Goal: Task Accomplishment & Management: Use online tool/utility

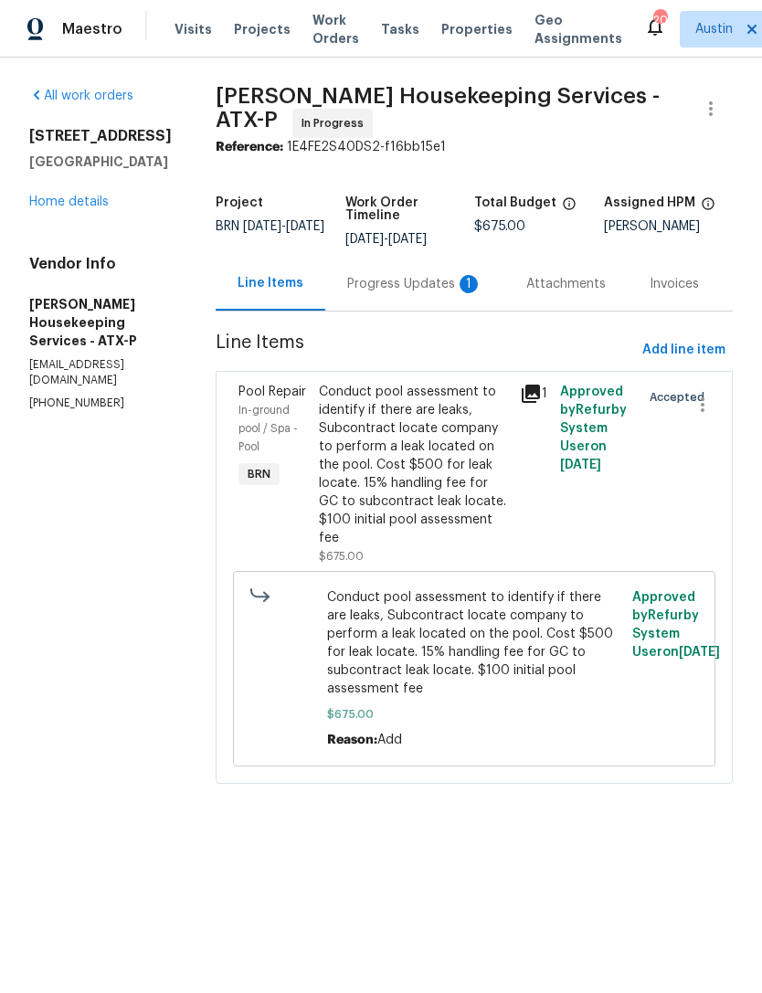
click at [411, 293] on div "Progress Updates 1" at bounding box center [414, 284] width 135 height 18
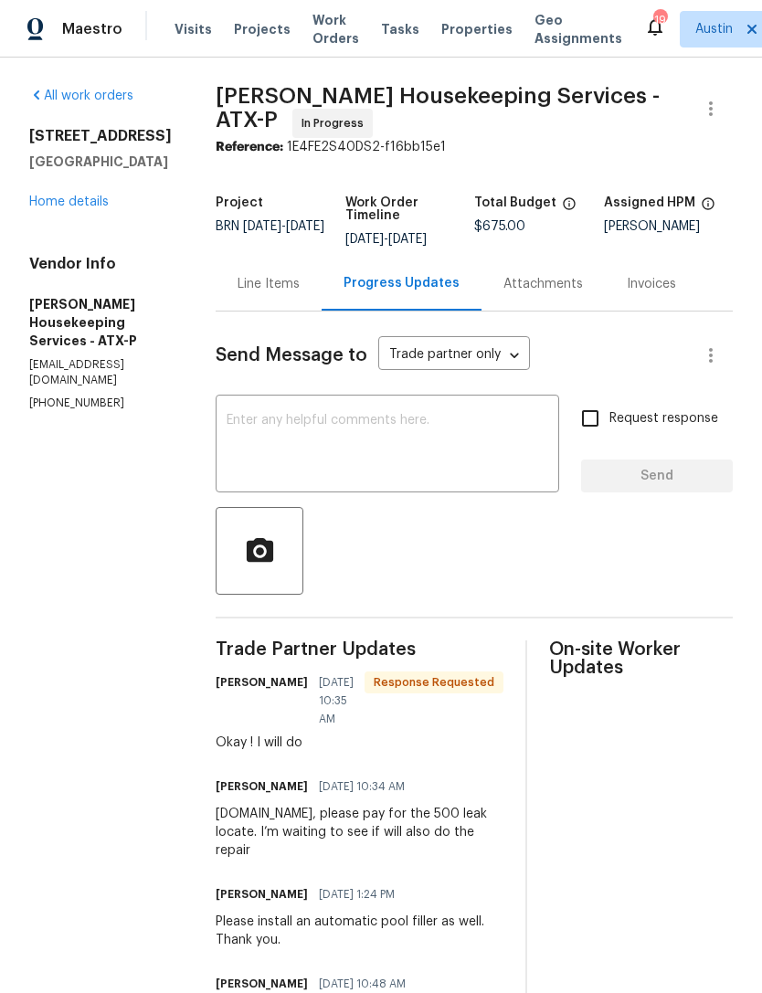
click at [53, 201] on link "Home details" at bounding box center [68, 202] width 79 height 13
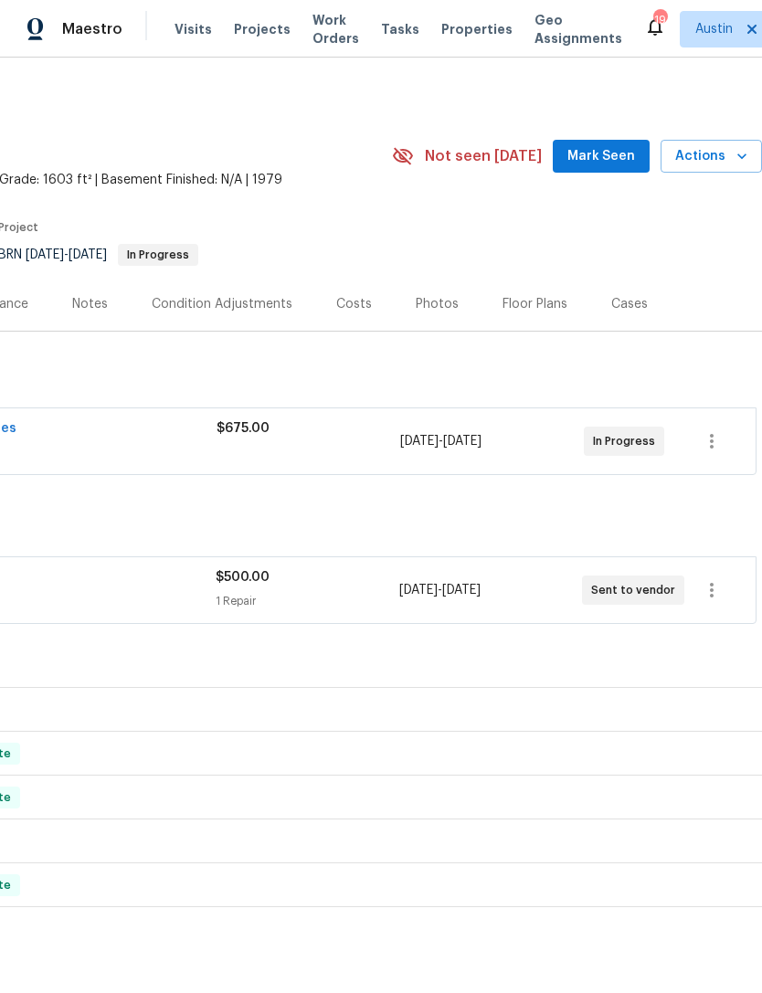
scroll to position [0, 270]
click at [714, 591] on icon "button" at bounding box center [712, 590] width 22 height 22
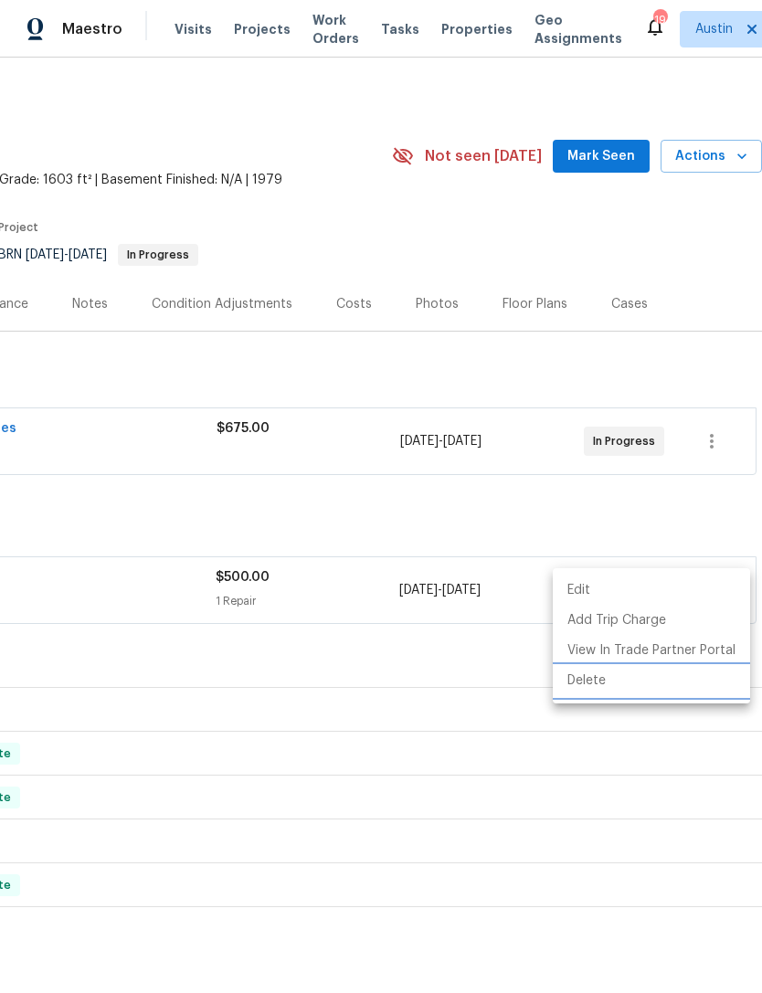
click at [622, 686] on li "Delete" at bounding box center [651, 681] width 197 height 30
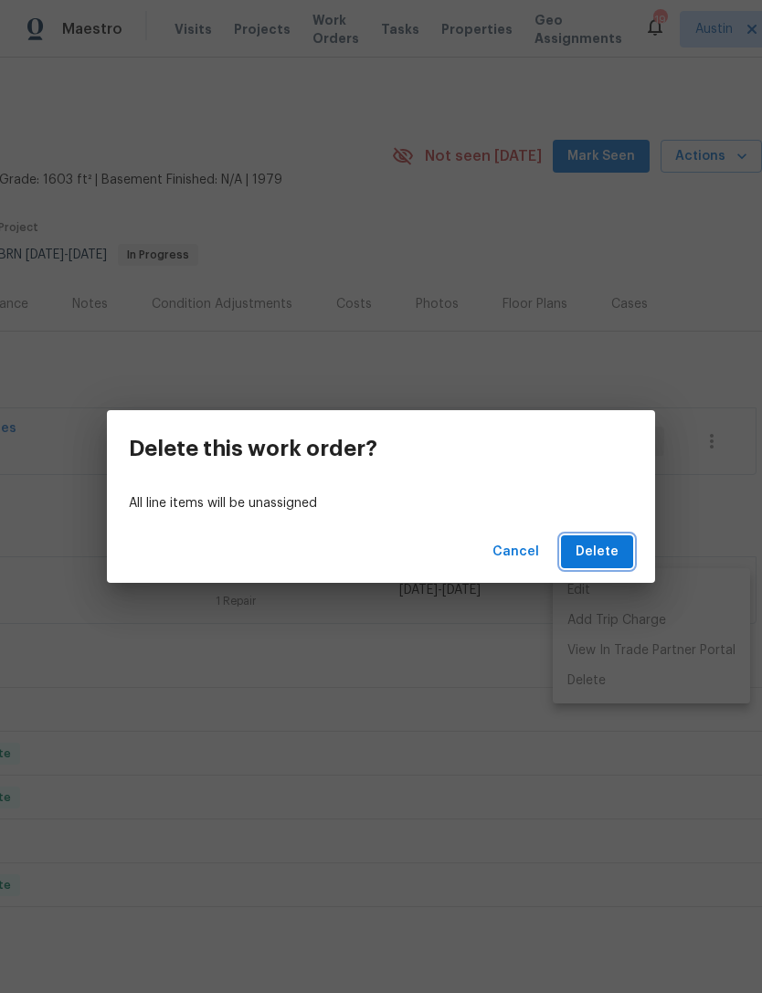
click at [600, 548] on span "Delete" at bounding box center [597, 552] width 43 height 23
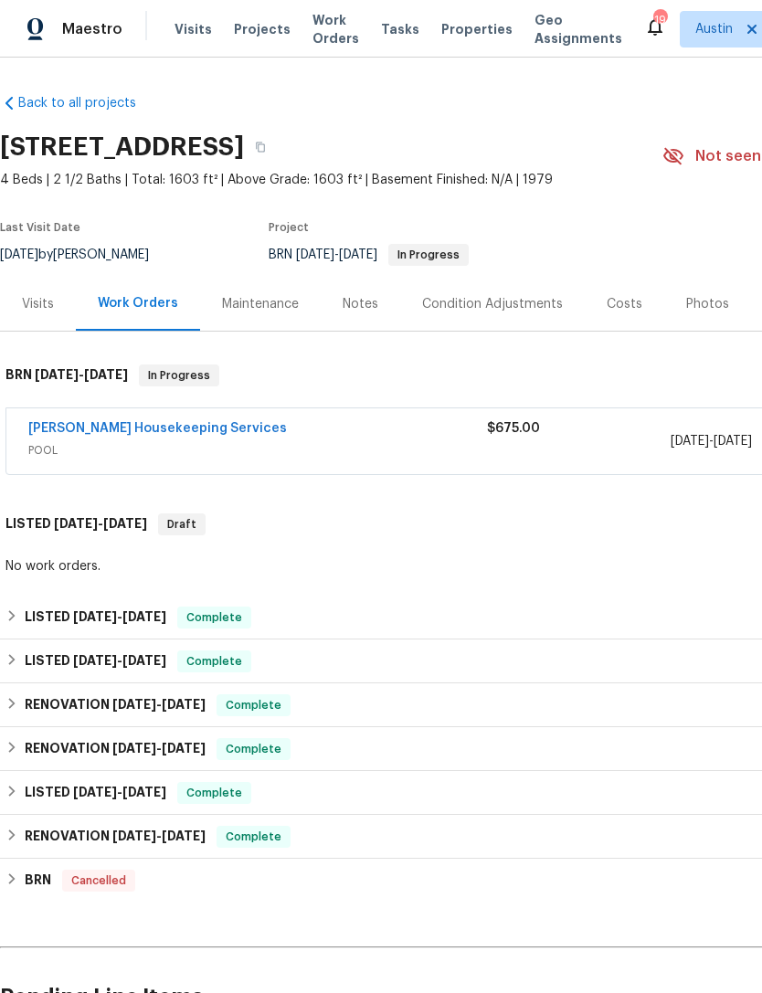
scroll to position [0, 0]
click at [457, 27] on span "Properties" at bounding box center [476, 29] width 71 height 18
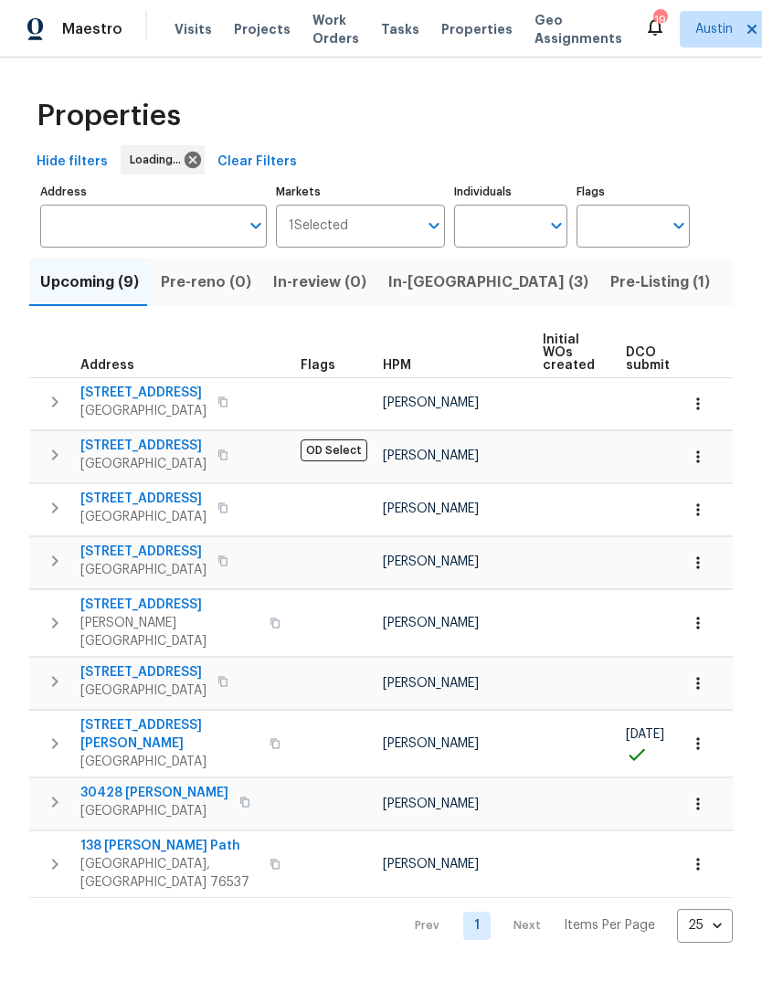
click at [732, 284] on span "Listed (33)" at bounding box center [771, 283] width 78 height 26
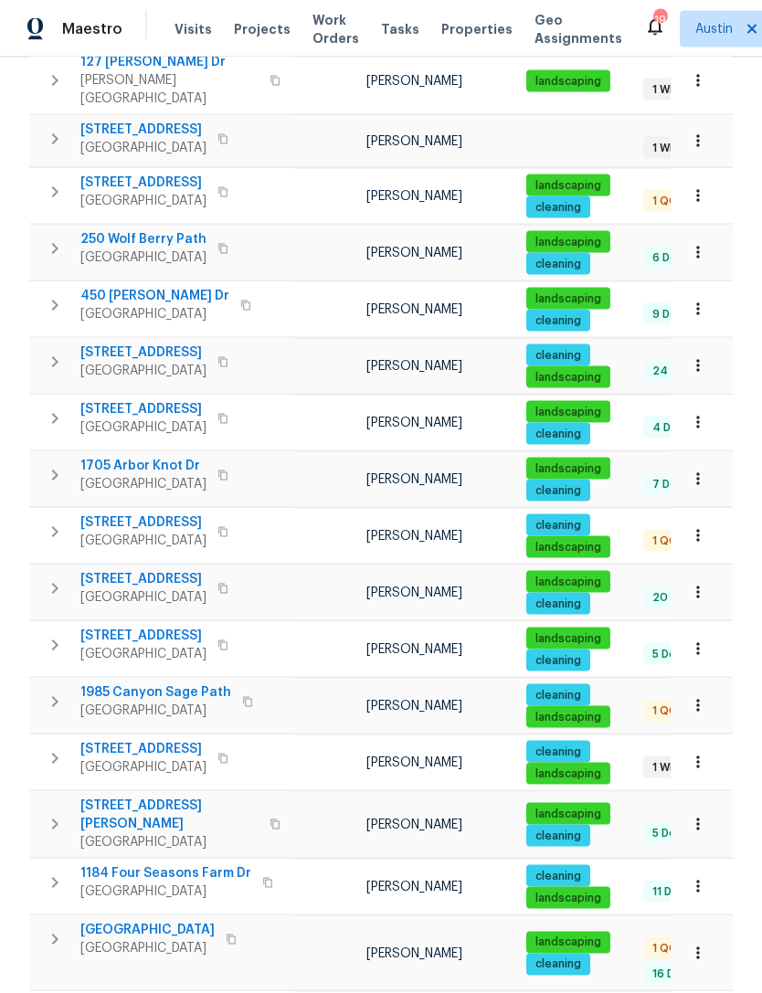
scroll to position [58, 0]
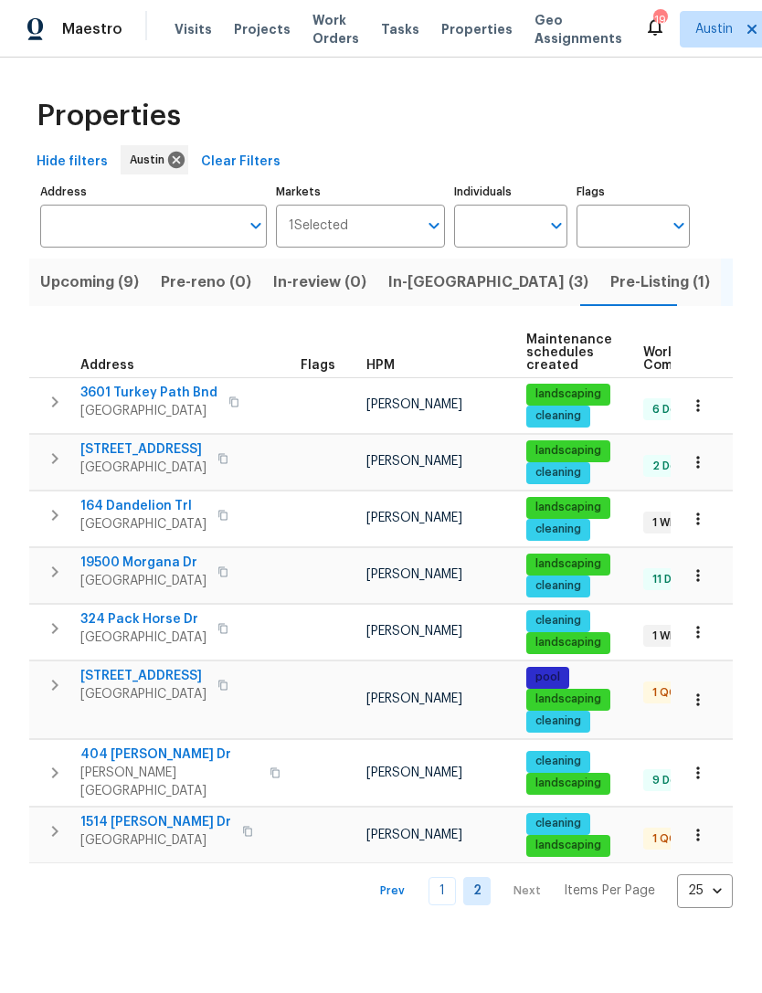
click at [440, 892] on link "1" at bounding box center [442, 891] width 27 height 28
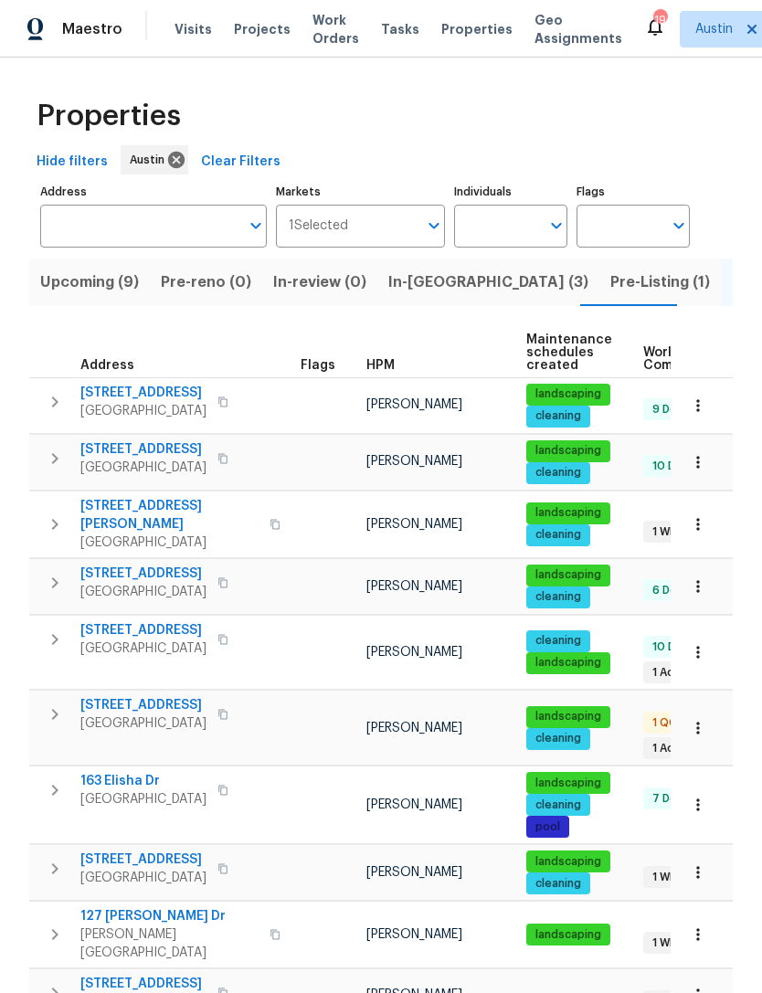
click at [212, 641] on button "button" at bounding box center [223, 640] width 22 height 26
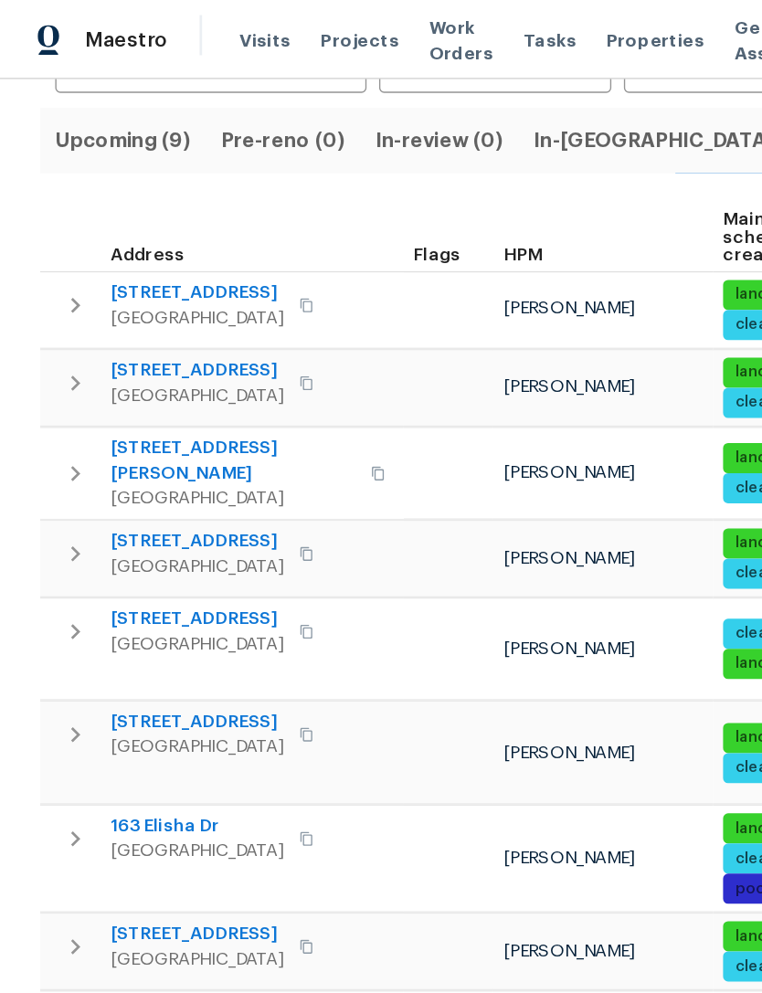
scroll to position [181, 0]
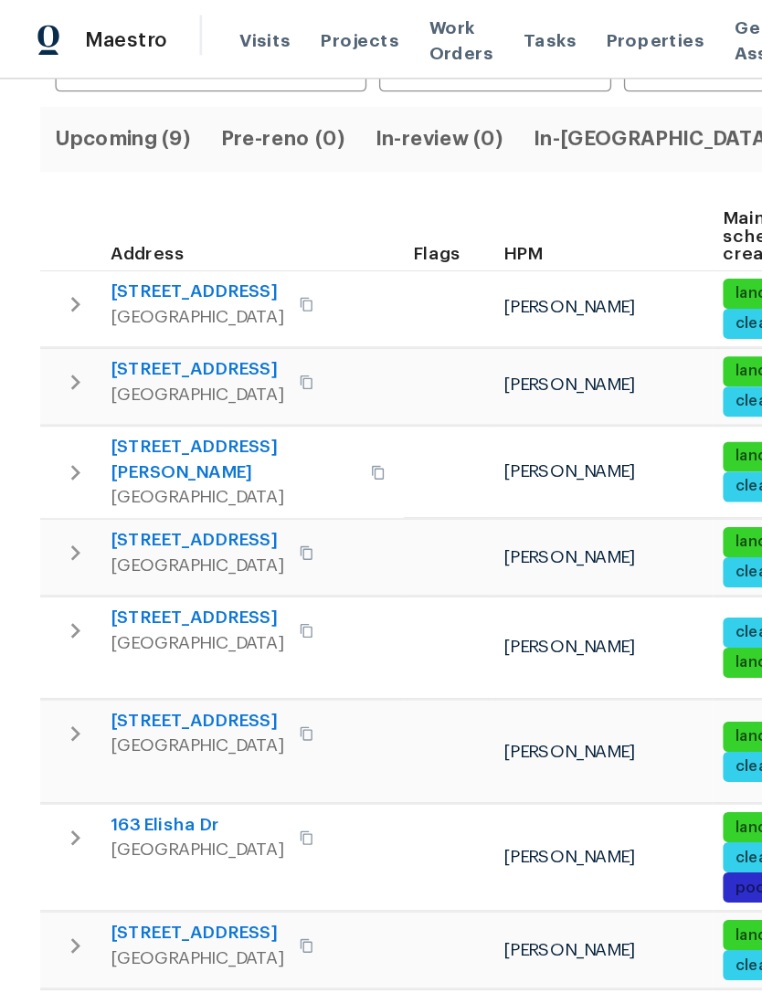
click at [154, 442] on span "137 Periwinkle Ln" at bounding box center [143, 449] width 126 height 18
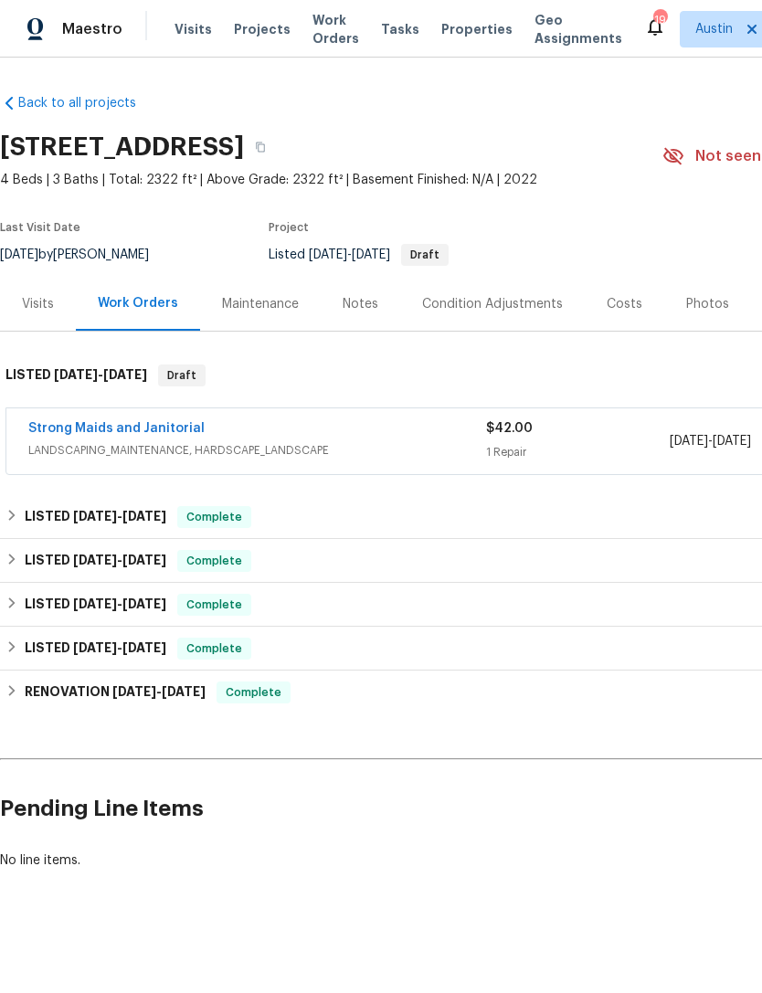
click at [346, 319] on div "Notes" at bounding box center [360, 304] width 79 height 54
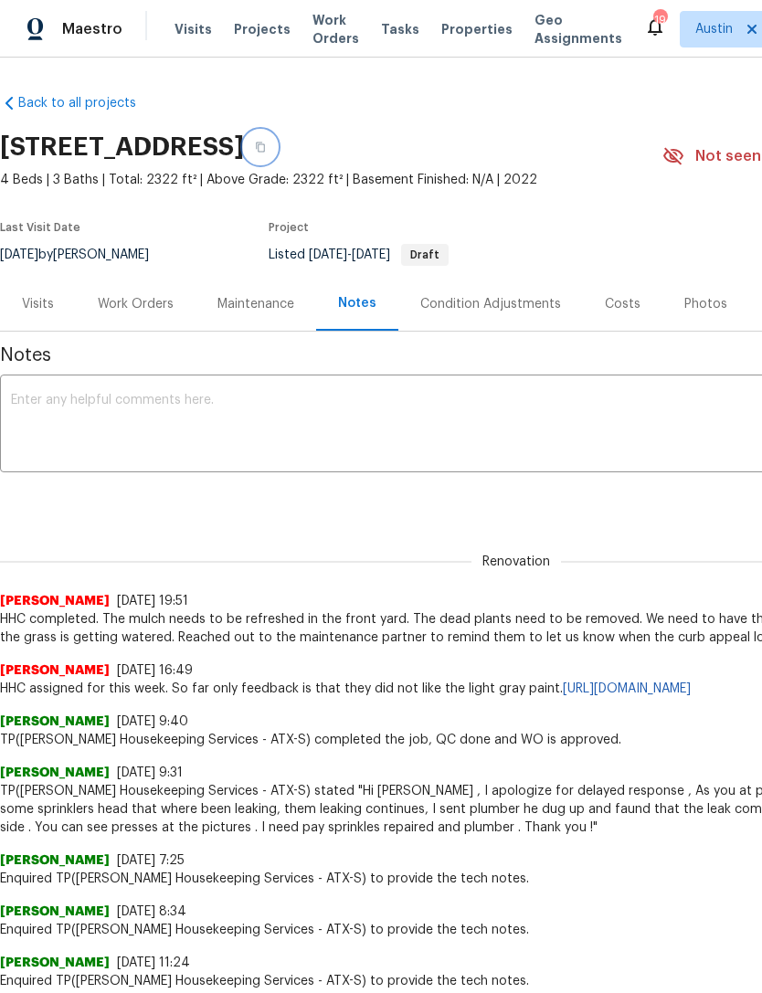
click at [277, 152] on button "button" at bounding box center [260, 147] width 33 height 33
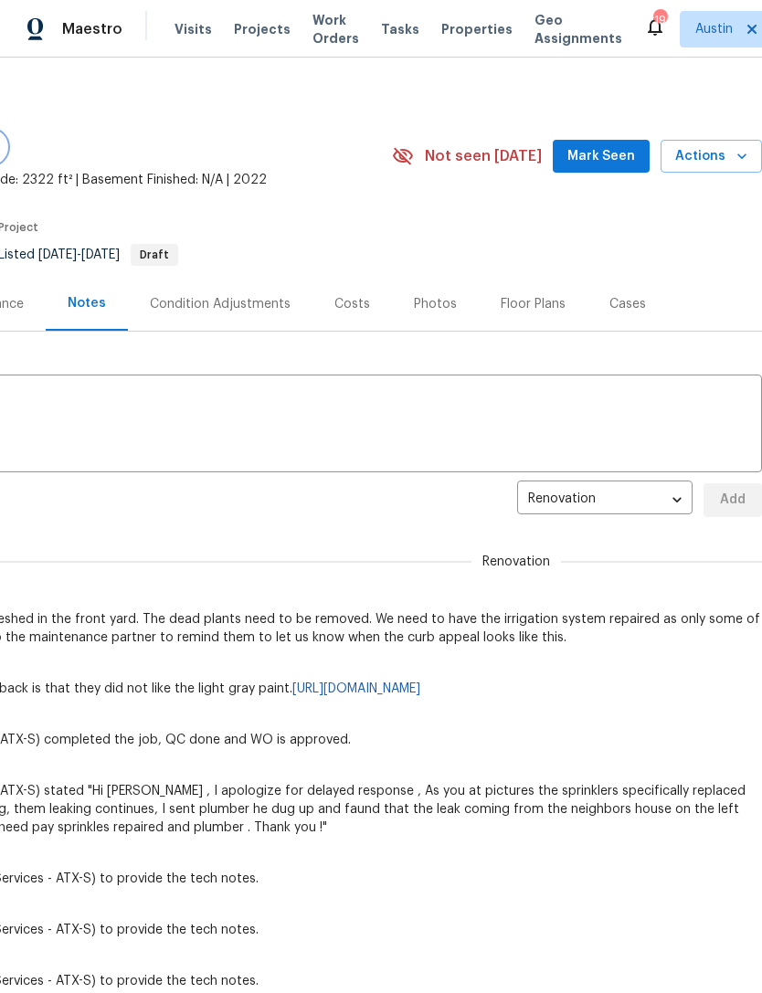
scroll to position [0, 270]
click at [734, 168] on button "Actions" at bounding box center [711, 157] width 101 height 34
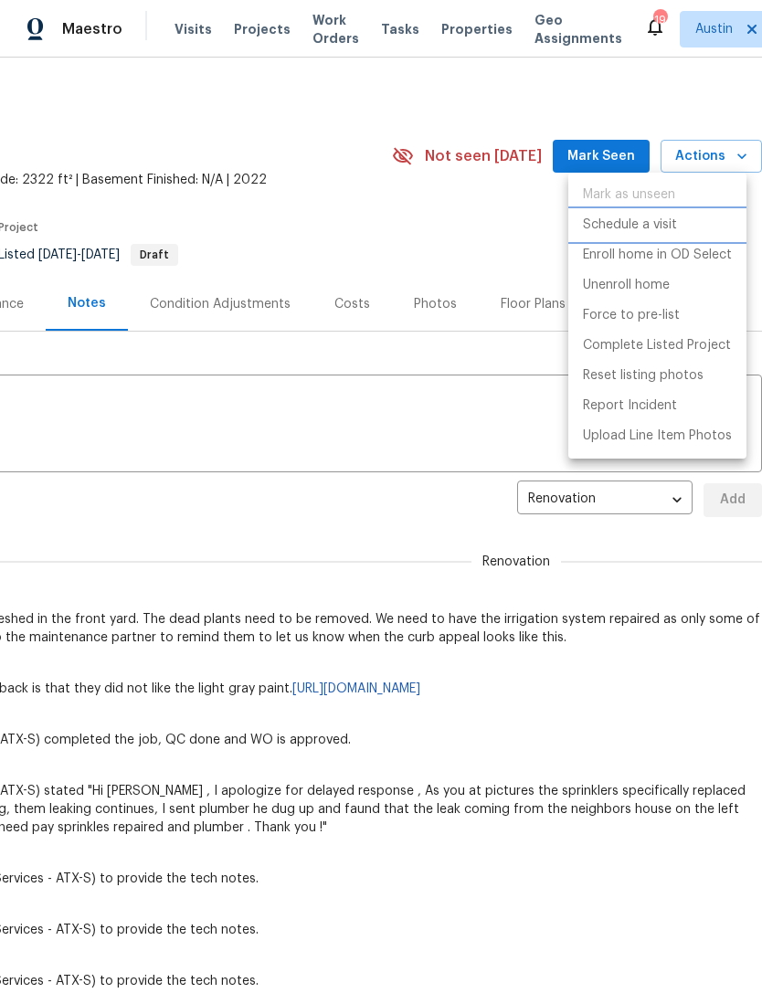
click at [665, 228] on p "Schedule a visit" at bounding box center [630, 225] width 94 height 19
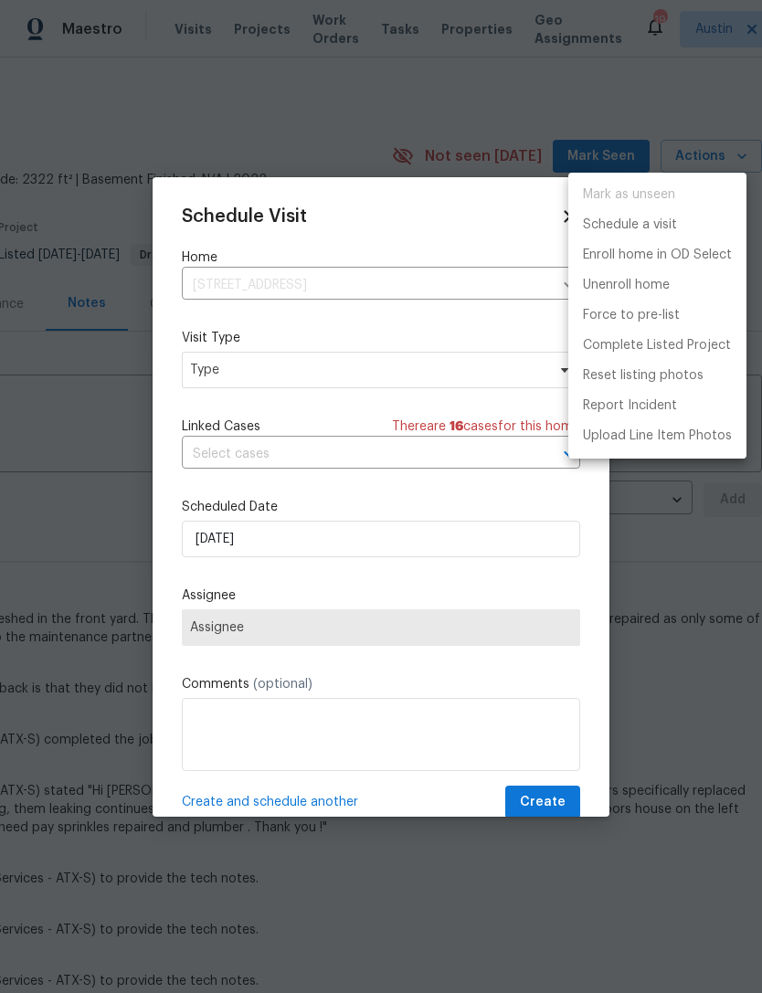
click at [365, 464] on div at bounding box center [381, 496] width 762 height 993
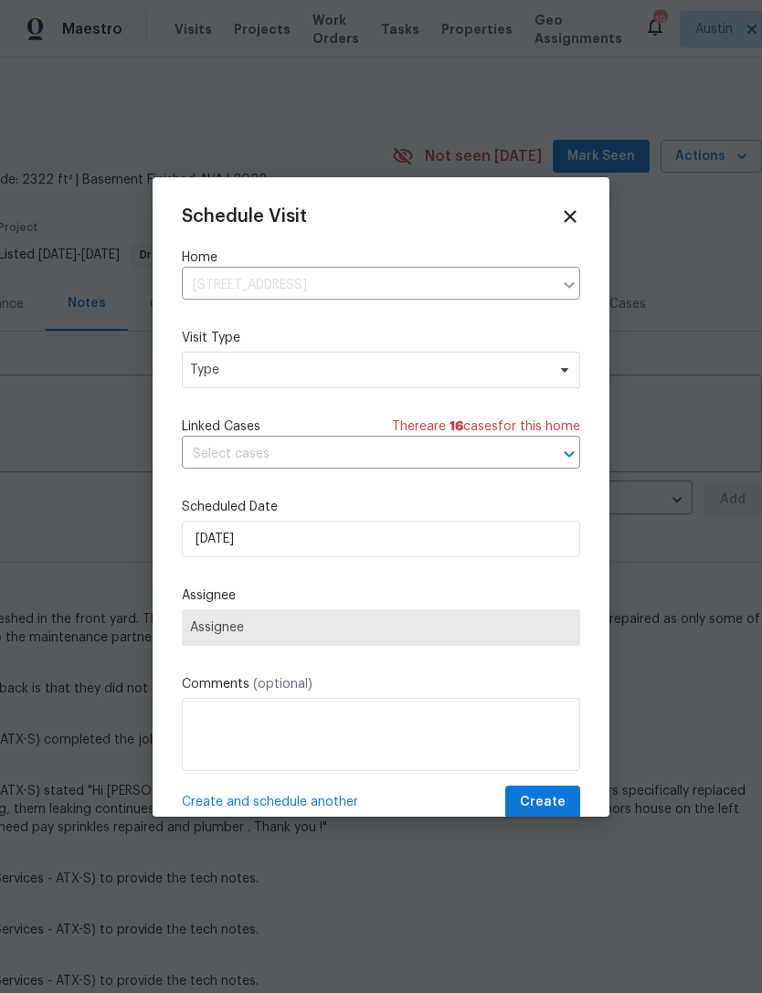
click at [348, 463] on input "text" at bounding box center [355, 454] width 347 height 28
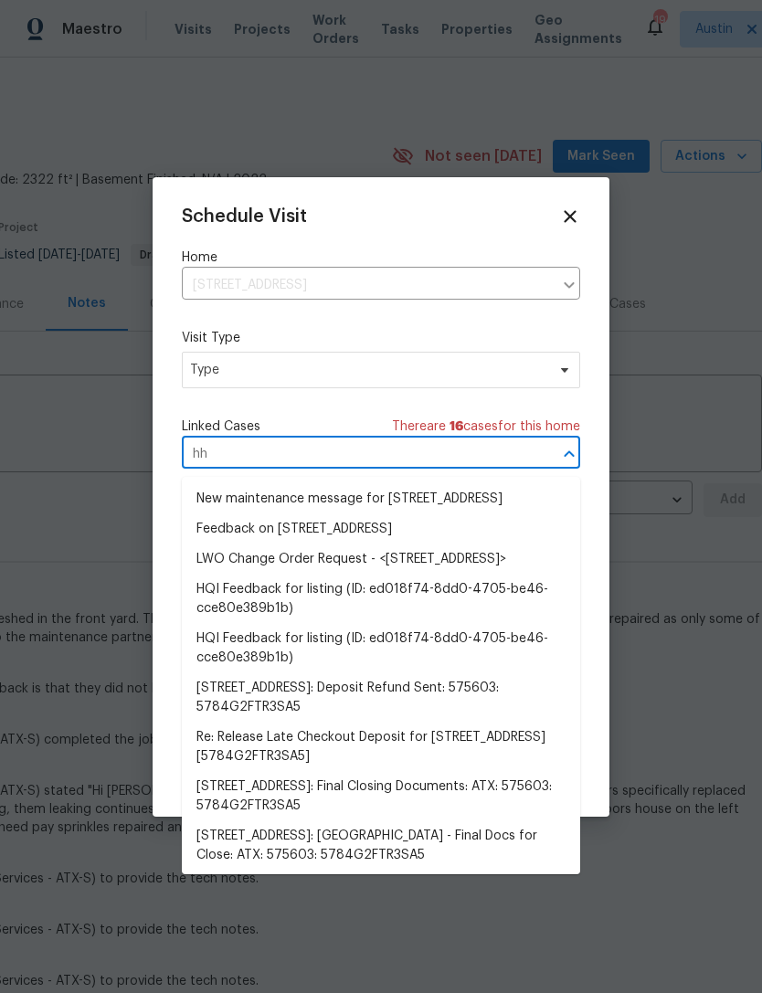
type input "h"
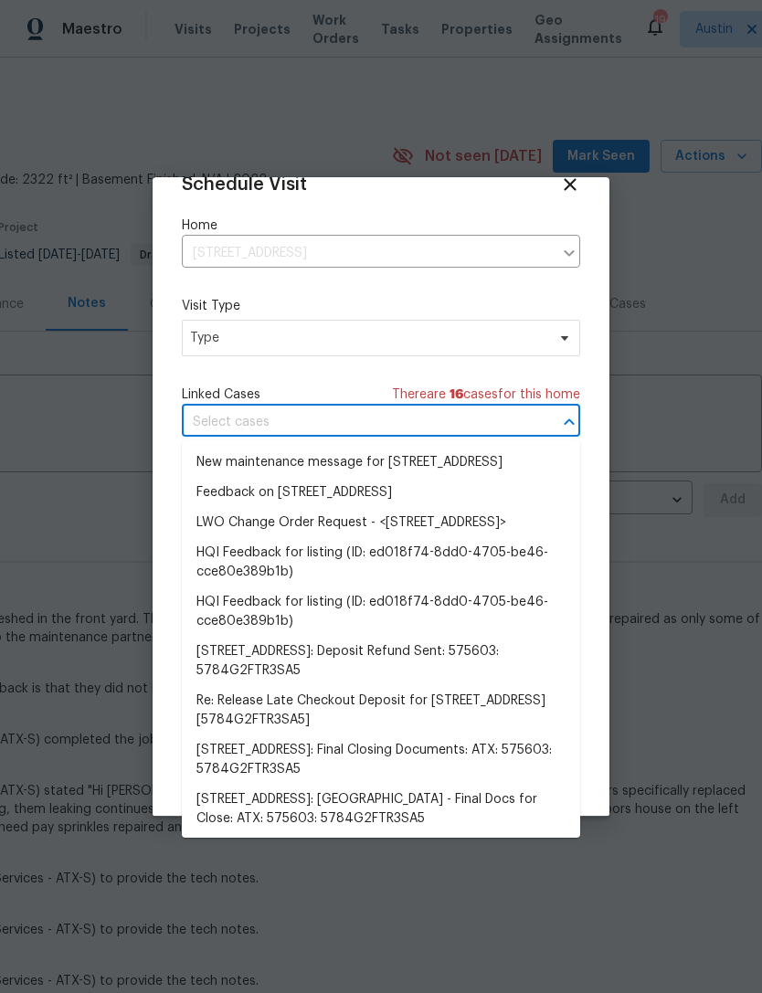
scroll to position [36, 0]
click at [593, 566] on div "Schedule Visit Home 137 Periwinkle Ln, Bastrop, TX 78602 ​ Visit Type Type Link…" at bounding box center [381, 497] width 457 height 640
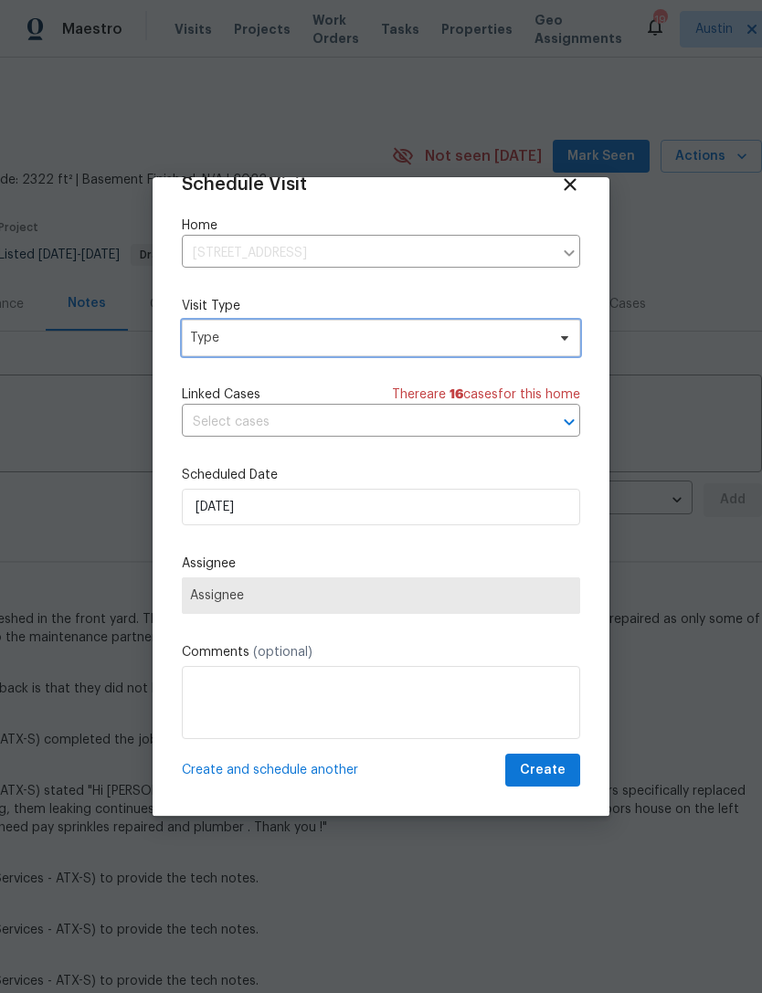
click at [436, 351] on span "Type" at bounding box center [381, 338] width 398 height 37
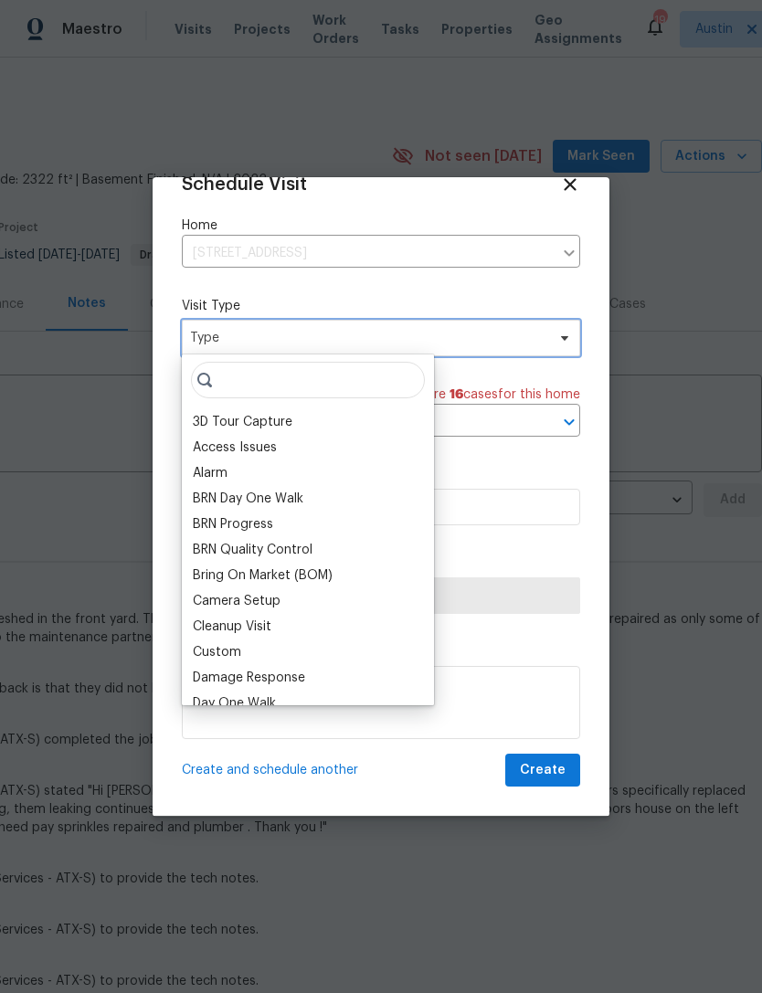
click at [471, 332] on span "Type" at bounding box center [367, 338] width 355 height 18
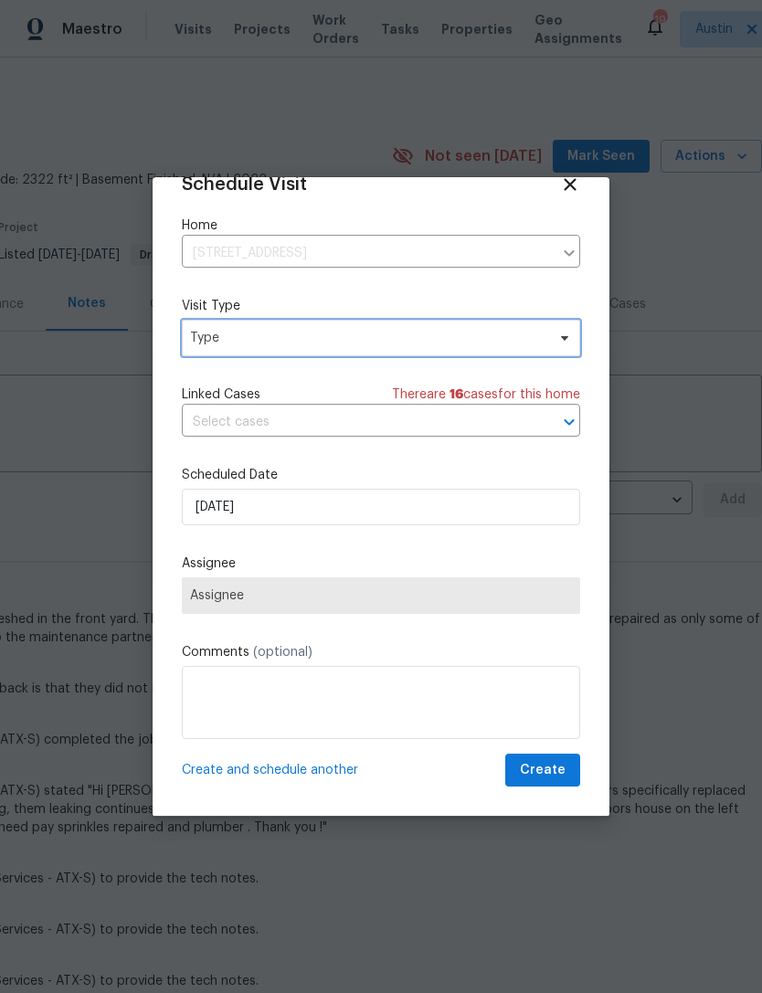
click at [419, 346] on span "Type" at bounding box center [381, 338] width 398 height 37
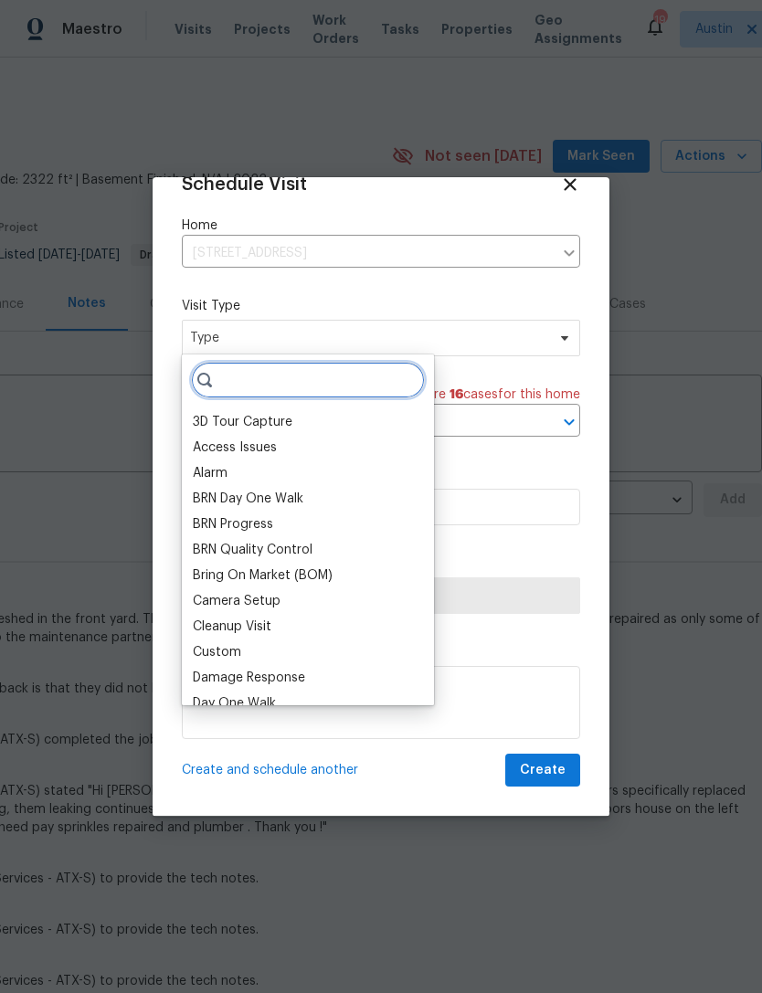
click at [349, 389] on input "search" at bounding box center [308, 380] width 234 height 37
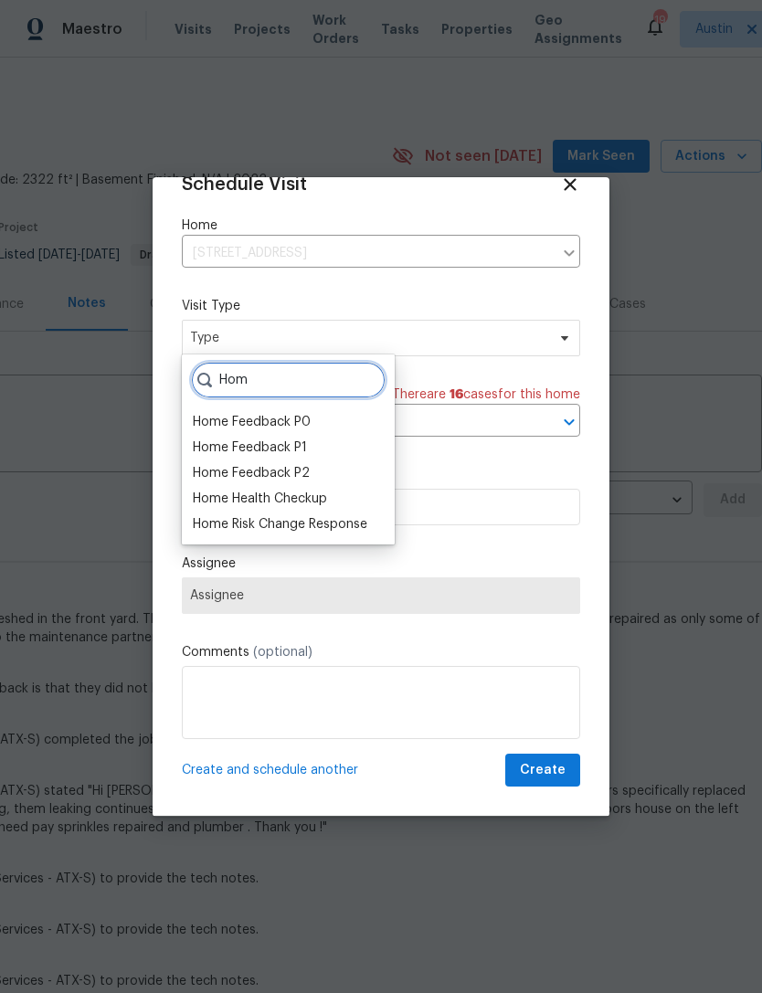
type input "Hom"
click at [326, 494] on div "Home Health Checkup" at bounding box center [260, 499] width 134 height 18
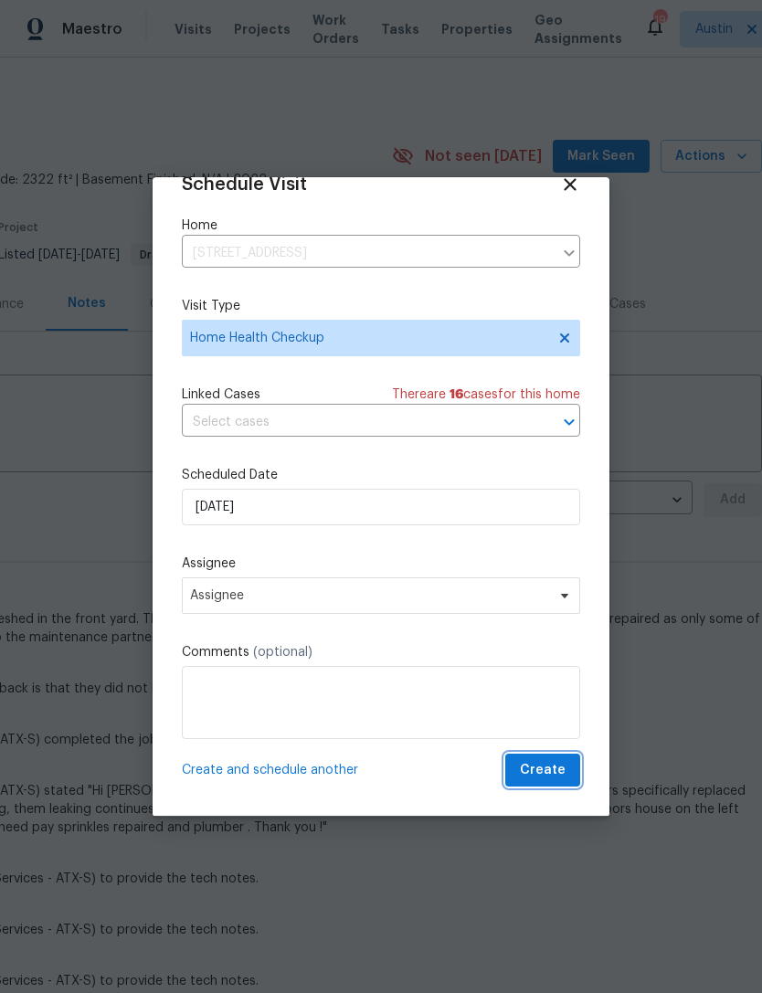
click at [560, 781] on span "Create" at bounding box center [543, 770] width 46 height 23
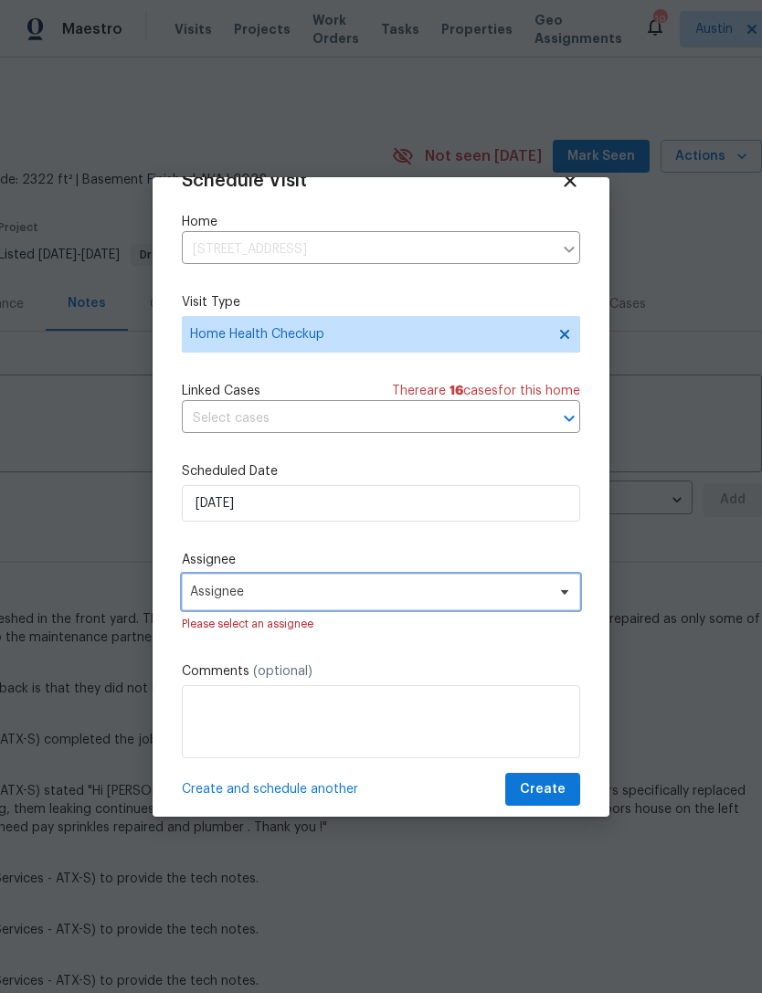
click at [467, 608] on span "Assignee" at bounding box center [381, 592] width 398 height 37
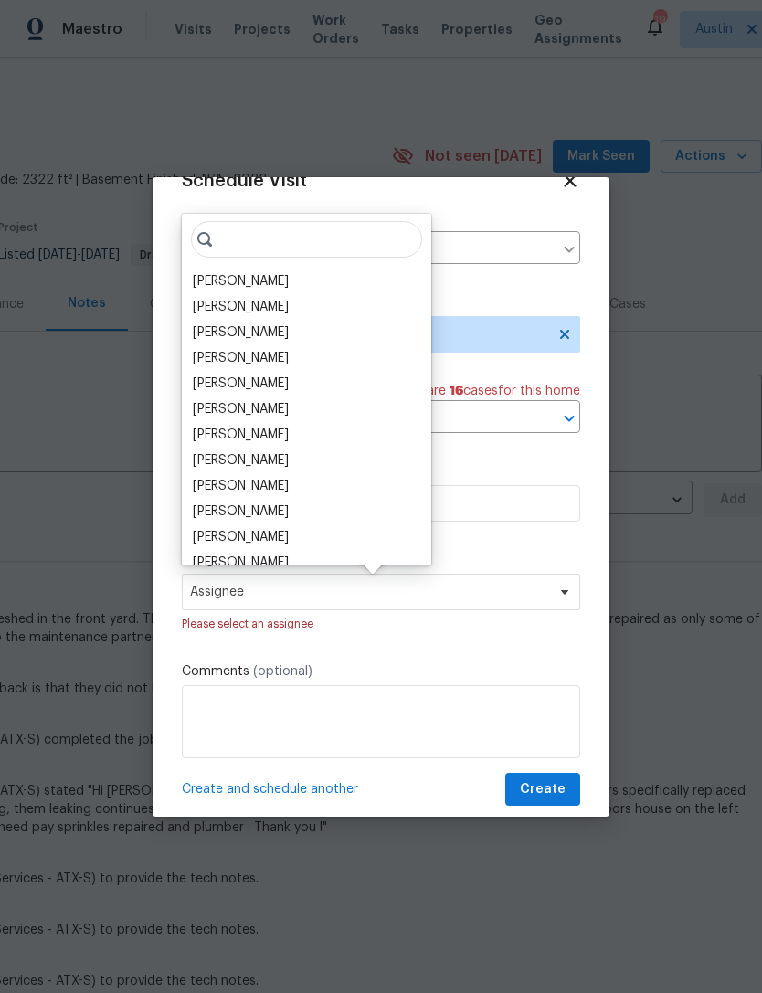
click at [270, 277] on div "[PERSON_NAME]" at bounding box center [241, 281] width 96 height 18
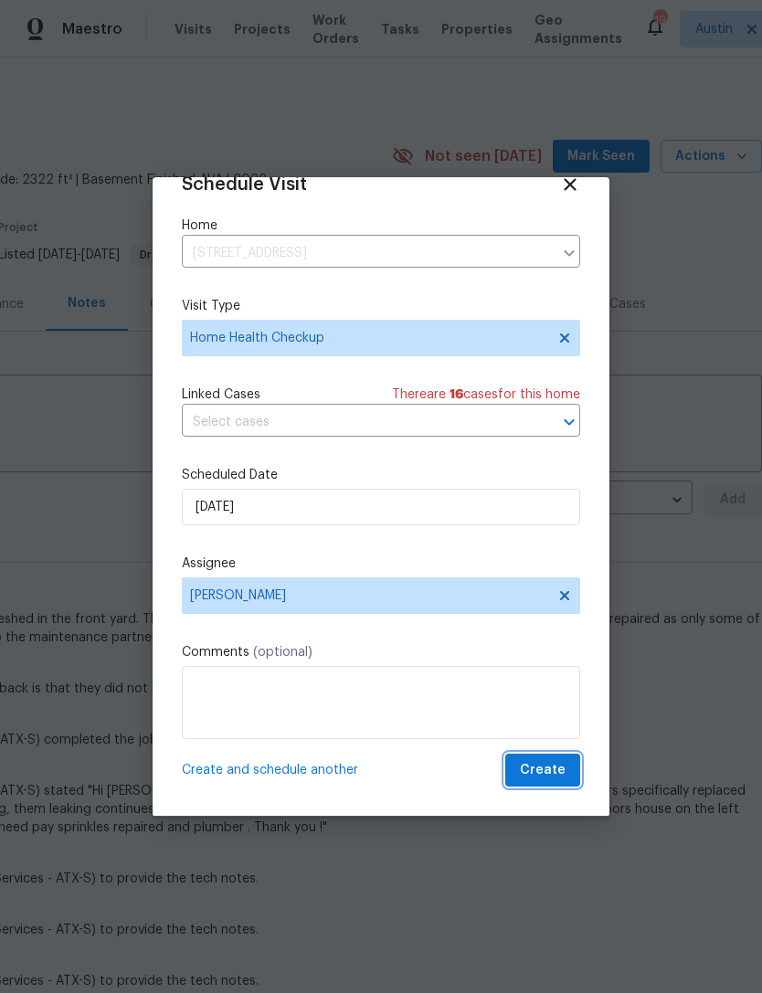
click at [567, 771] on button "Create" at bounding box center [542, 771] width 75 height 34
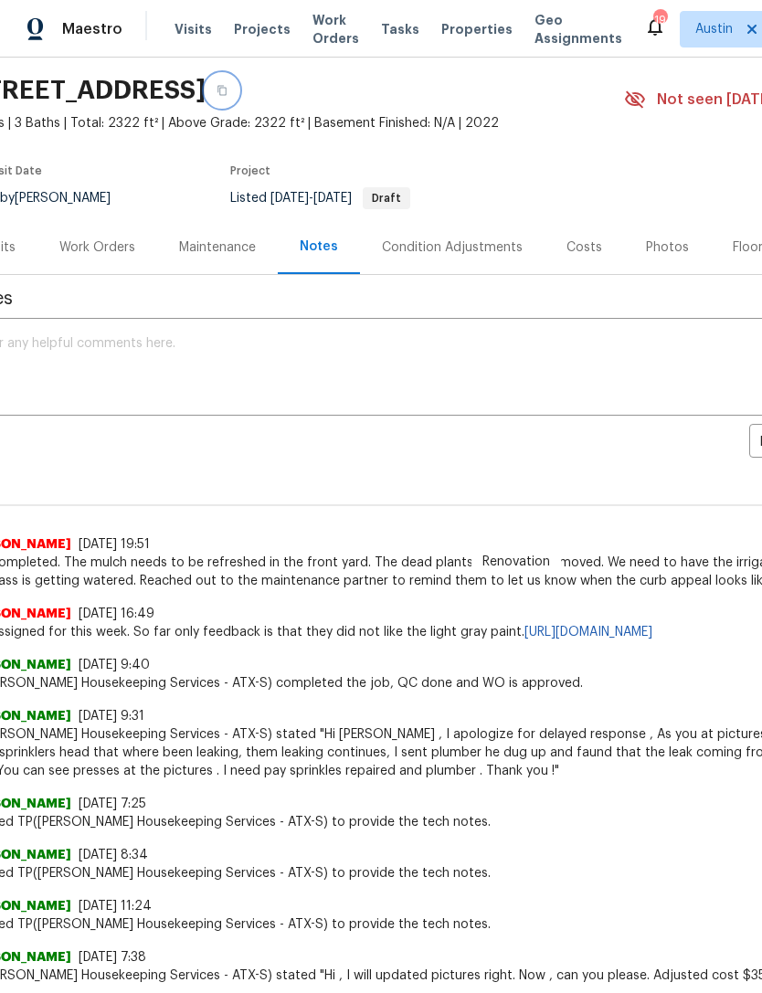
scroll to position [62, 16]
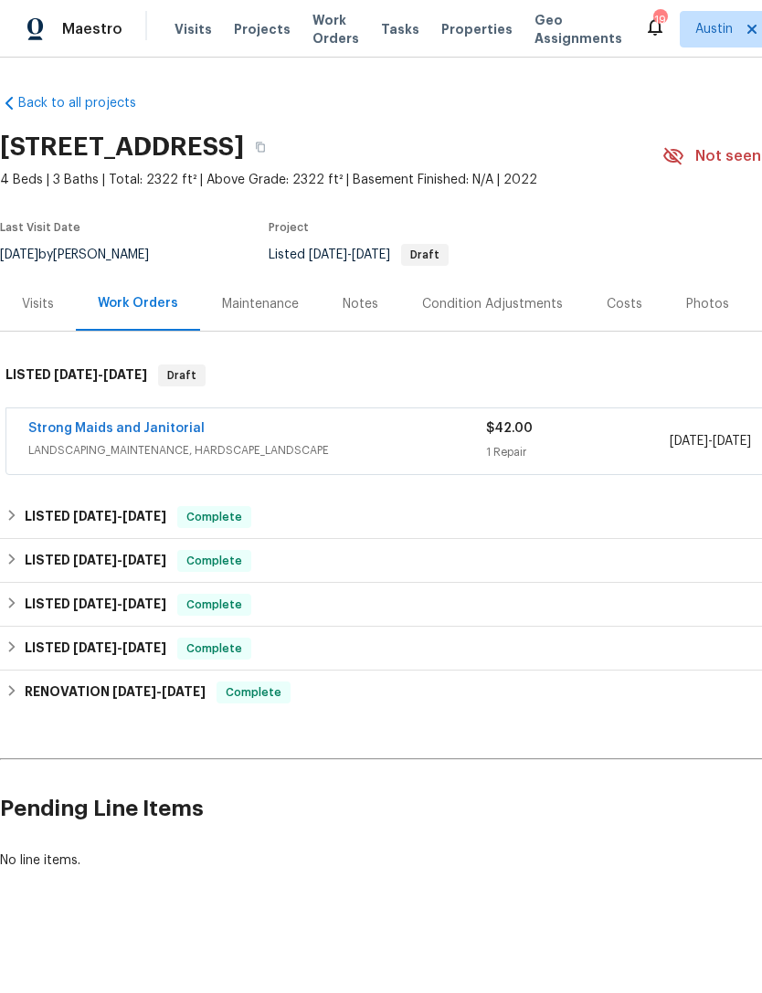
click at [449, 32] on span "Properties" at bounding box center [476, 29] width 71 height 18
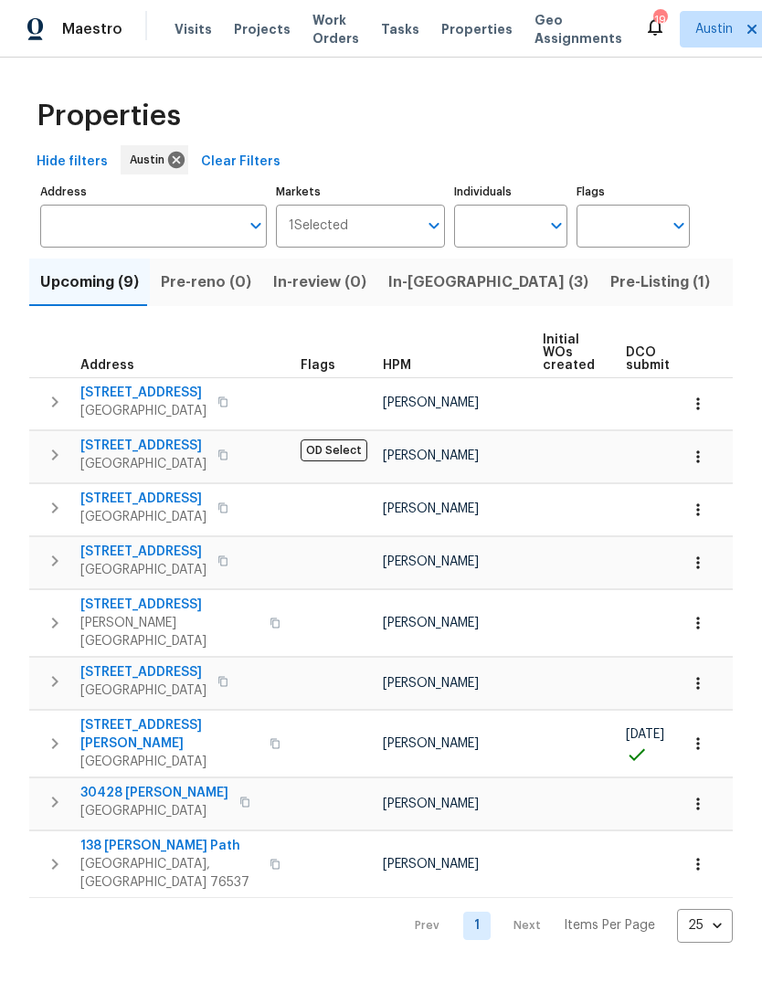
click at [732, 294] on span "Listed (33)" at bounding box center [771, 283] width 78 height 26
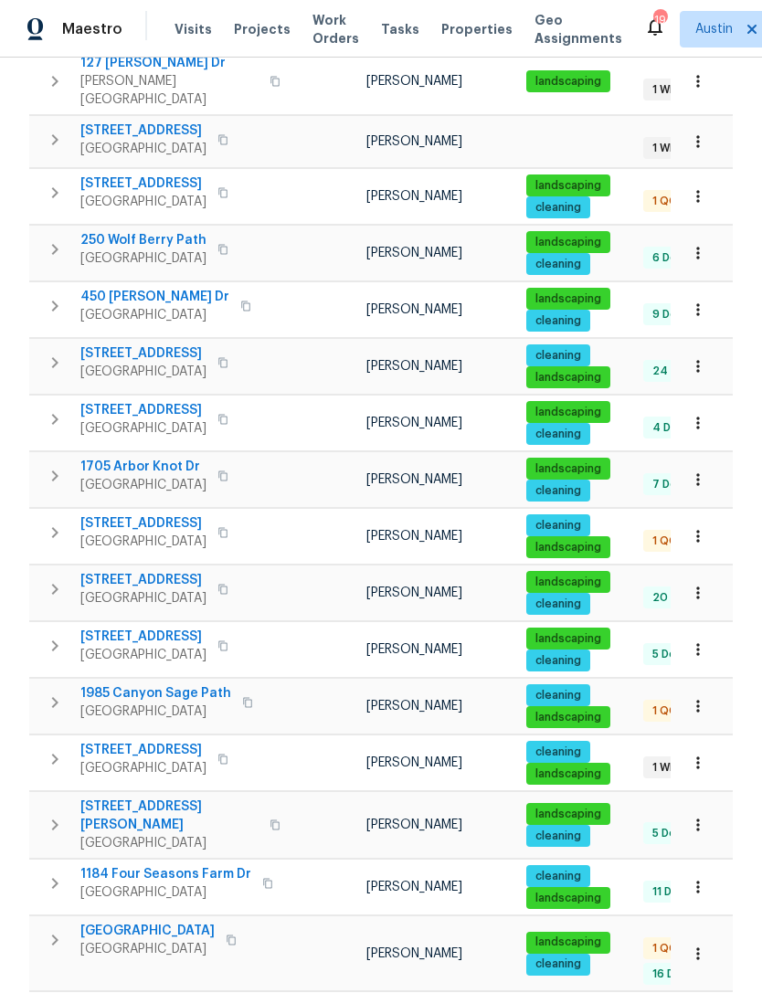
scroll to position [58, 0]
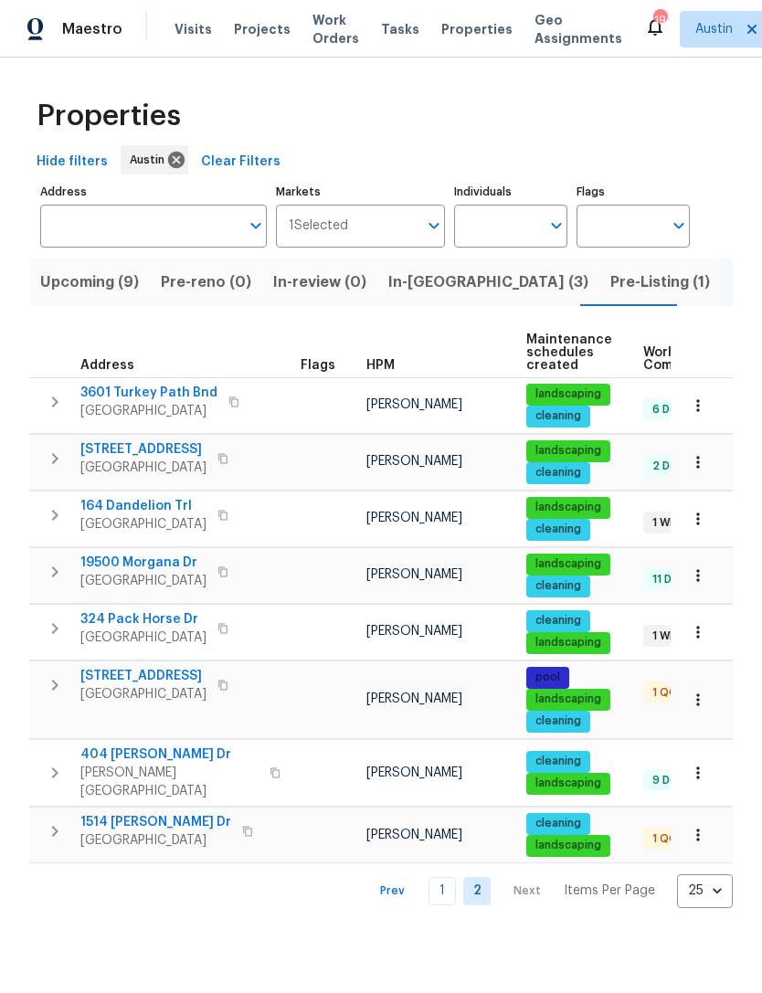
click at [323, 39] on span "Work Orders" at bounding box center [336, 29] width 47 height 37
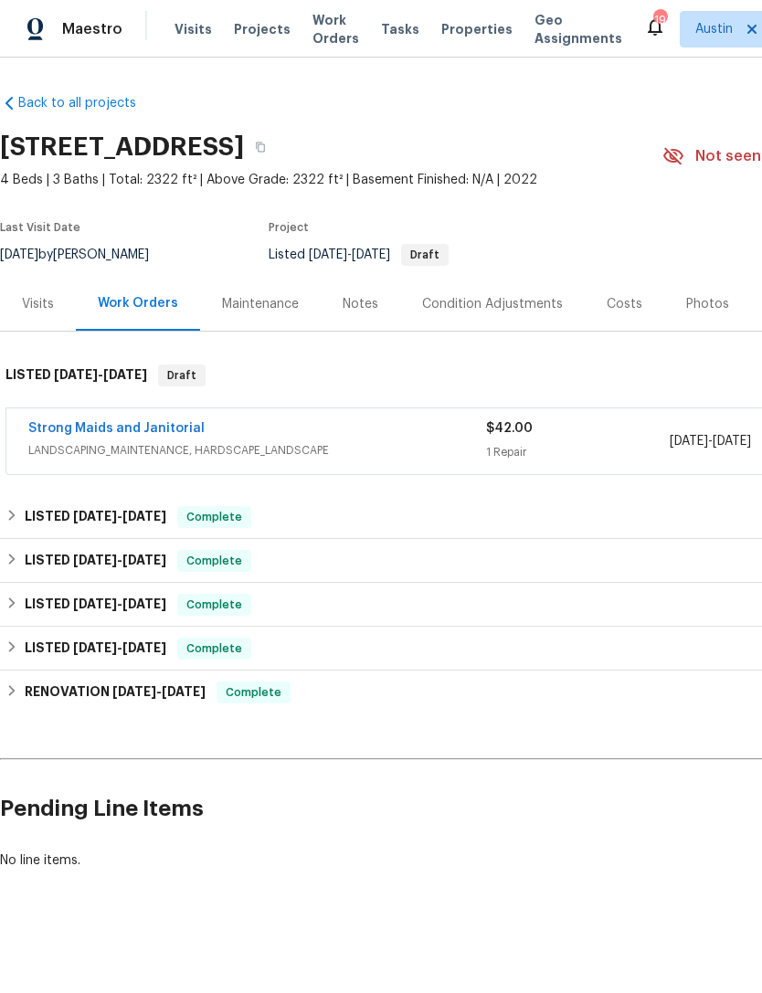
click at [338, 459] on span "LANDSCAPING_MAINTENANCE, HARDSCAPE_LANDSCAPE" at bounding box center [257, 450] width 458 height 18
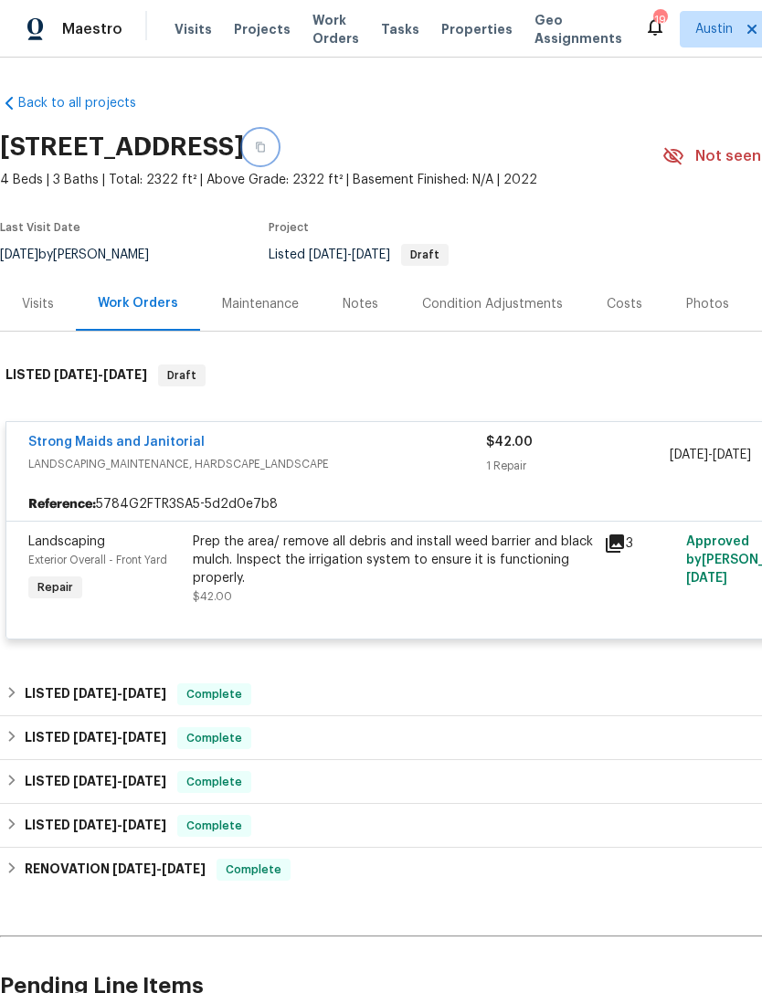
click at [266, 148] on icon "button" at bounding box center [260, 147] width 11 height 11
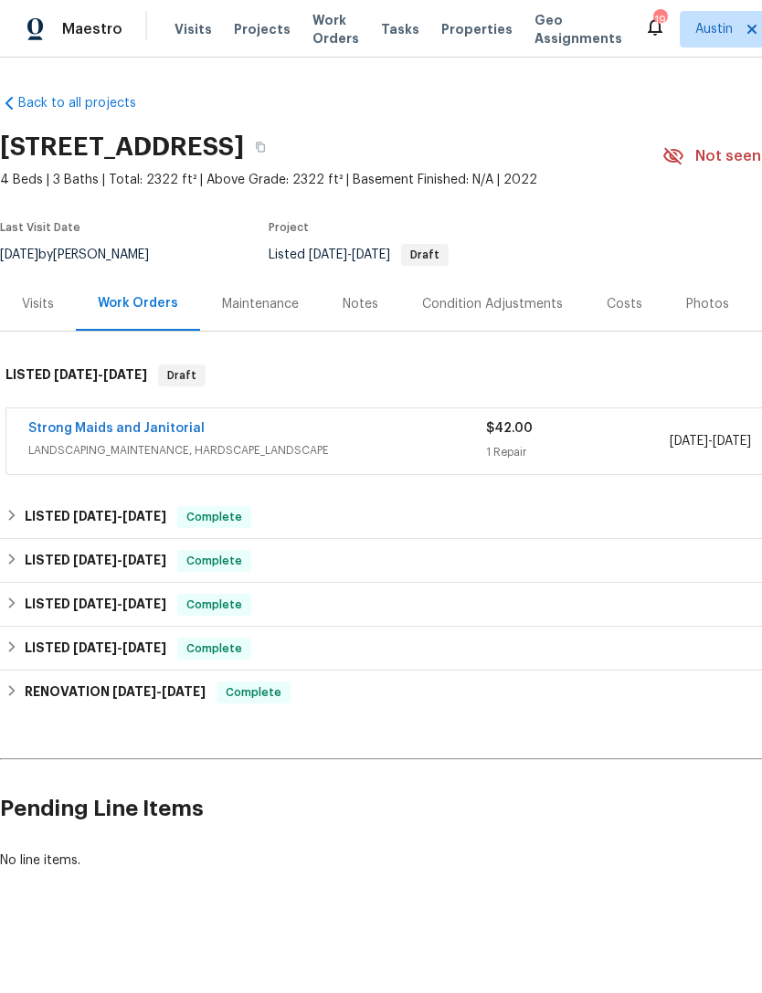
click at [467, 32] on span "Properties" at bounding box center [476, 29] width 71 height 18
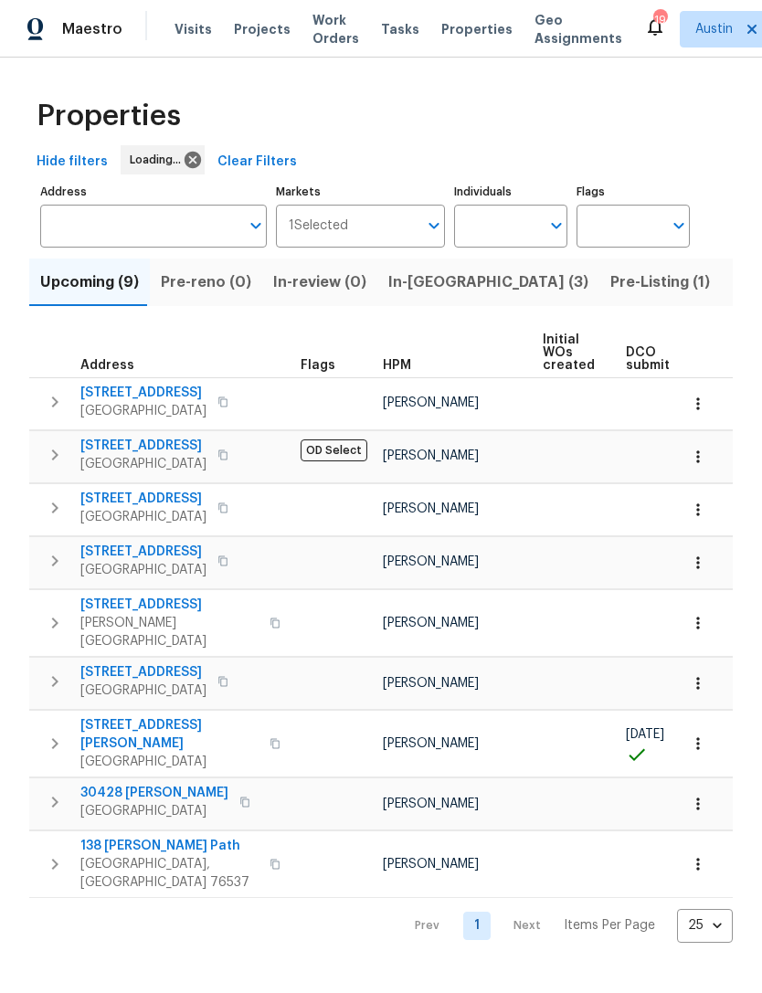
click at [732, 288] on span "Listed (33)" at bounding box center [771, 283] width 78 height 26
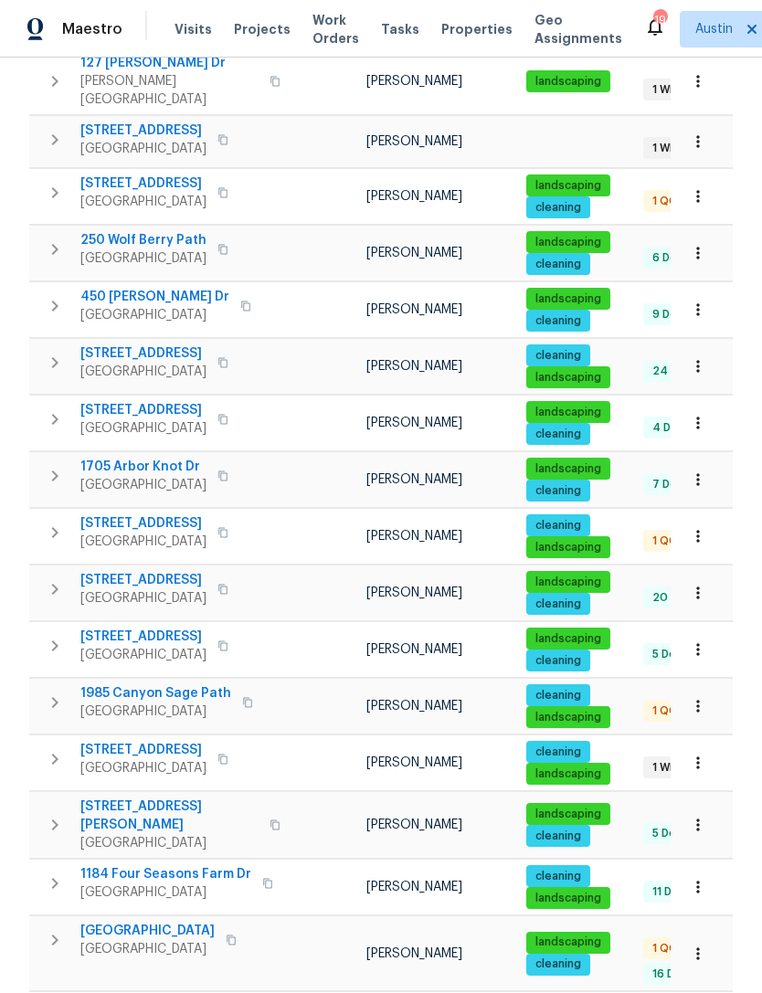
scroll to position [58, 0]
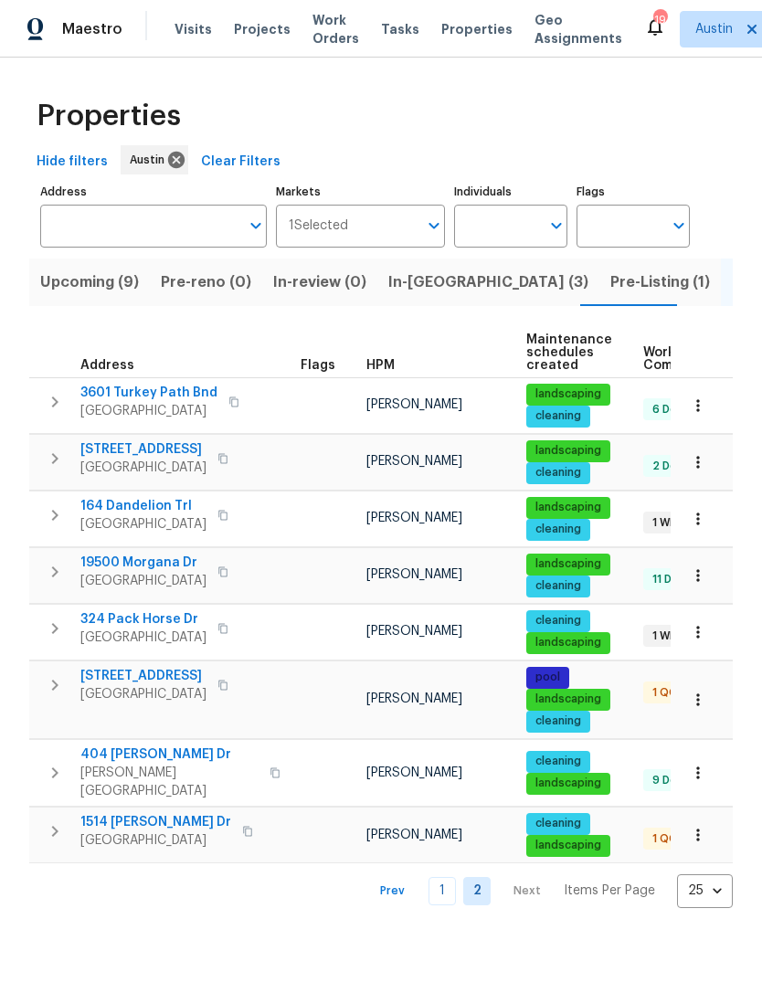
click at [214, 638] on button "button" at bounding box center [223, 629] width 22 height 26
click at [157, 623] on span "324 Pack Horse Dr" at bounding box center [143, 619] width 126 height 18
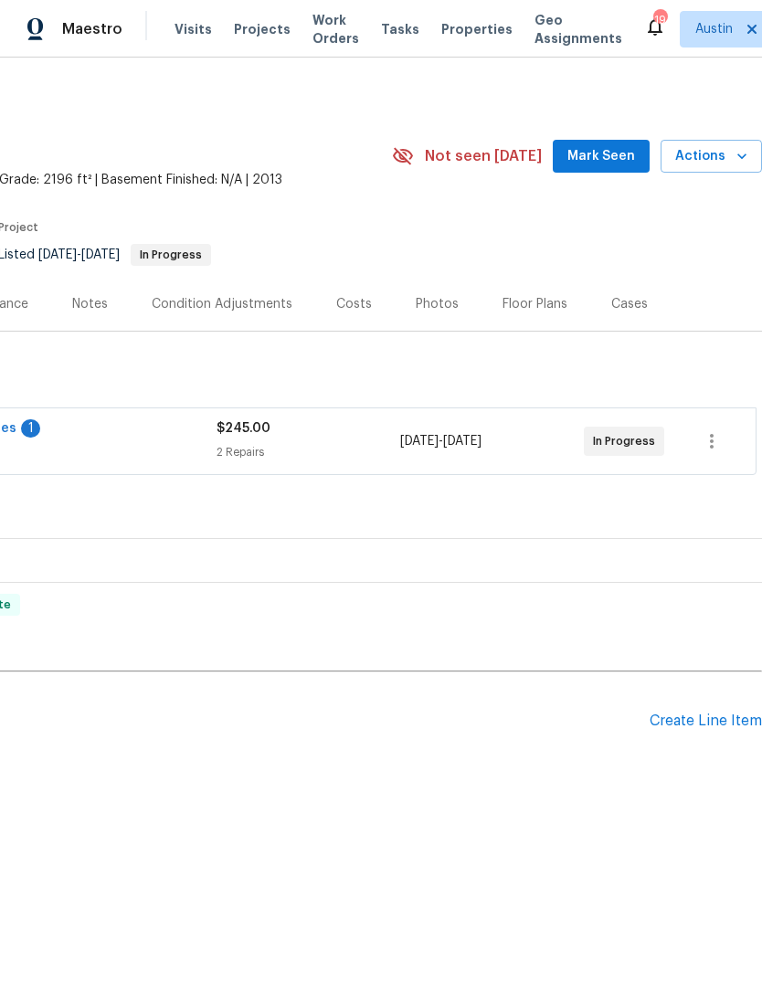
scroll to position [0, 270]
click at [729, 161] on span "Actions" at bounding box center [711, 156] width 72 height 23
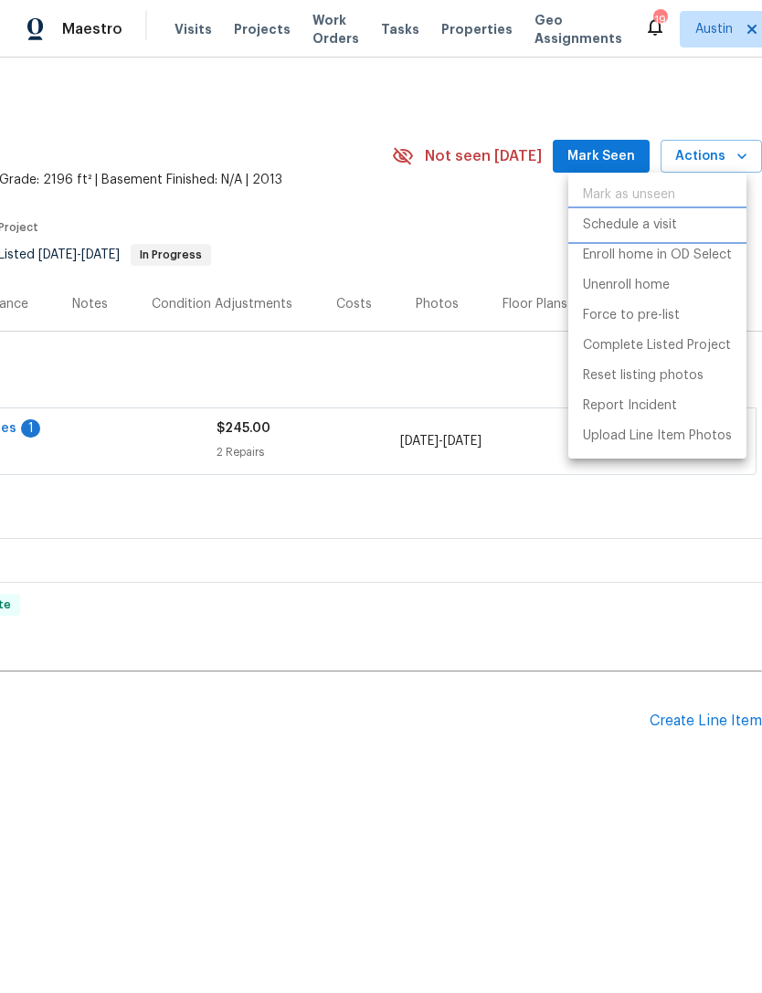
click at [646, 228] on p "Schedule a visit" at bounding box center [630, 225] width 94 height 19
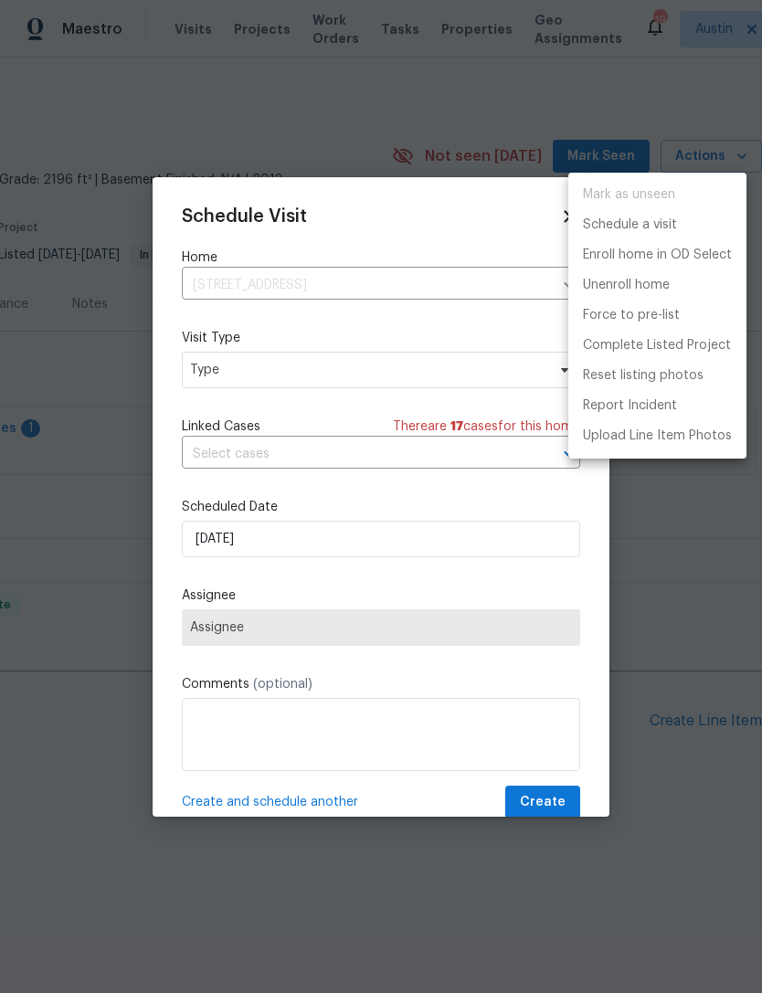
click at [381, 459] on div at bounding box center [381, 496] width 762 height 993
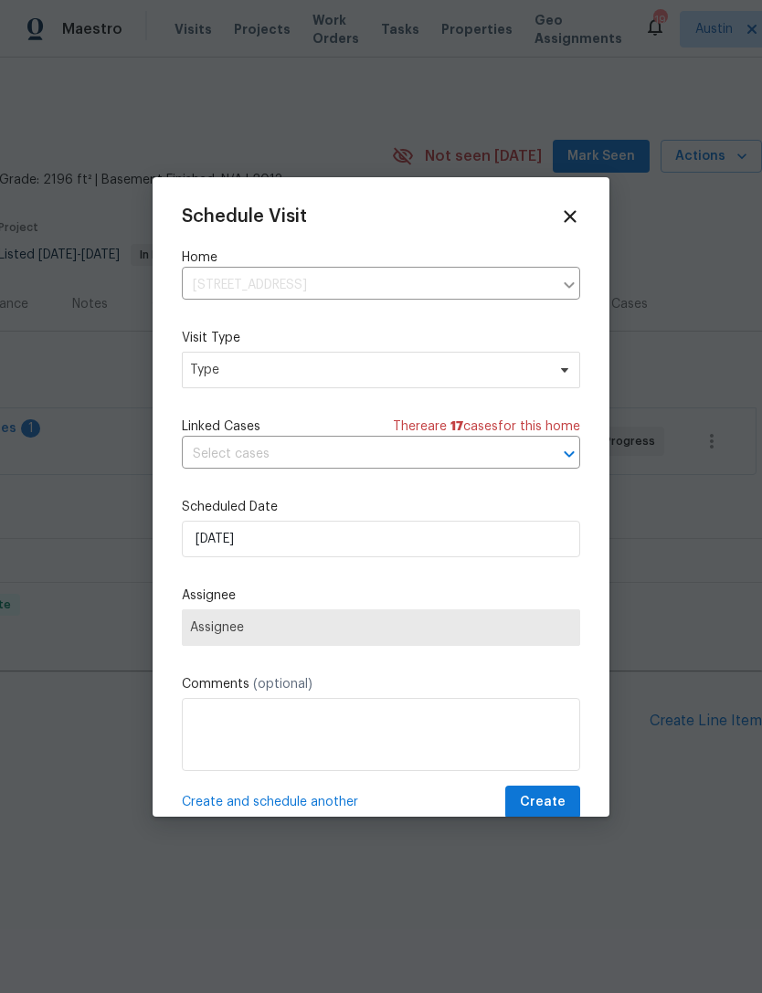
click at [496, 461] on input "text" at bounding box center [355, 454] width 347 height 28
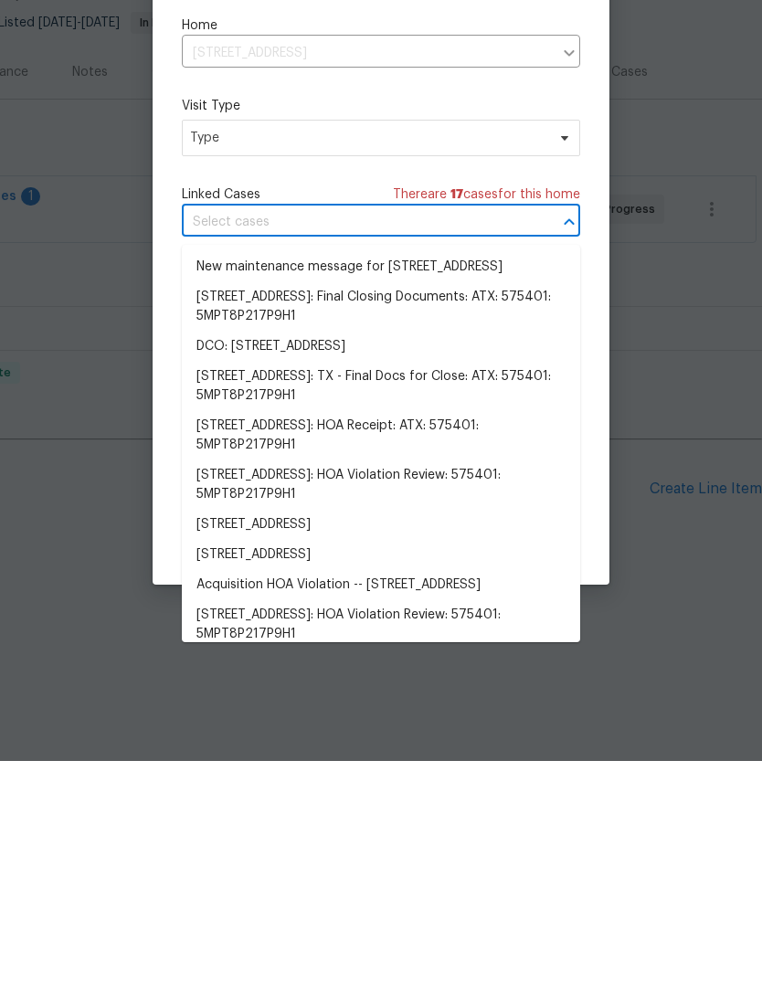
scroll to position [0, 0]
click at [358, 207] on div "Schedule Visit Home [STREET_ADDRESS] ​ Visit Type Type Linked Cases There are 1…" at bounding box center [381, 513] width 398 height 613
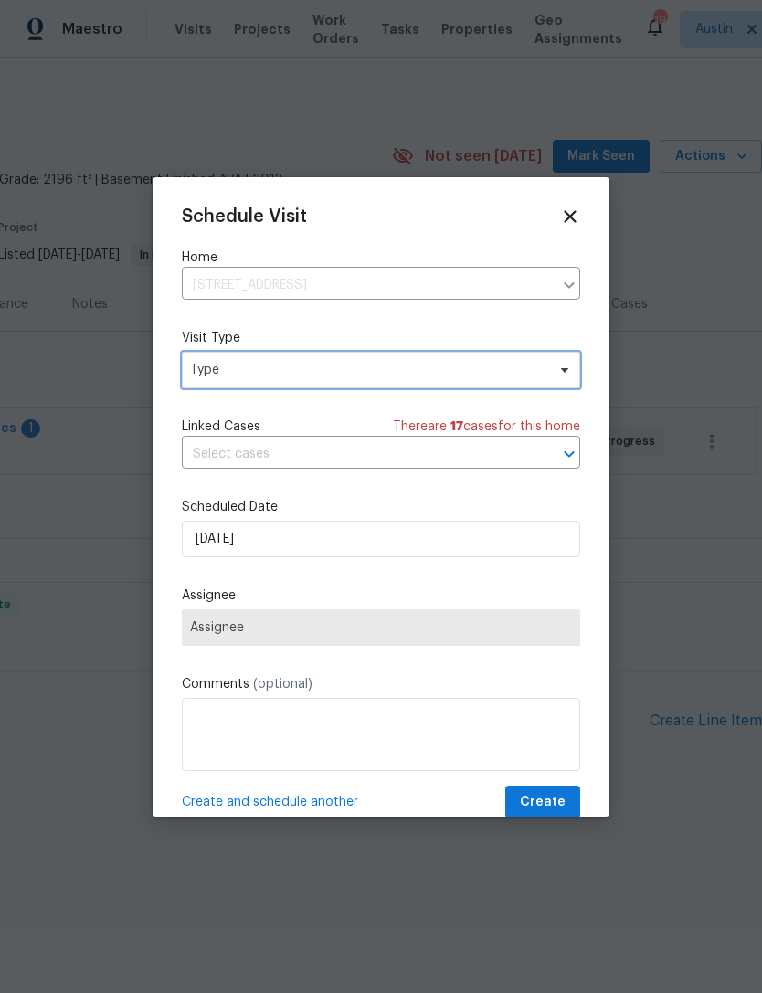
click at [378, 366] on span "Type" at bounding box center [367, 370] width 355 height 18
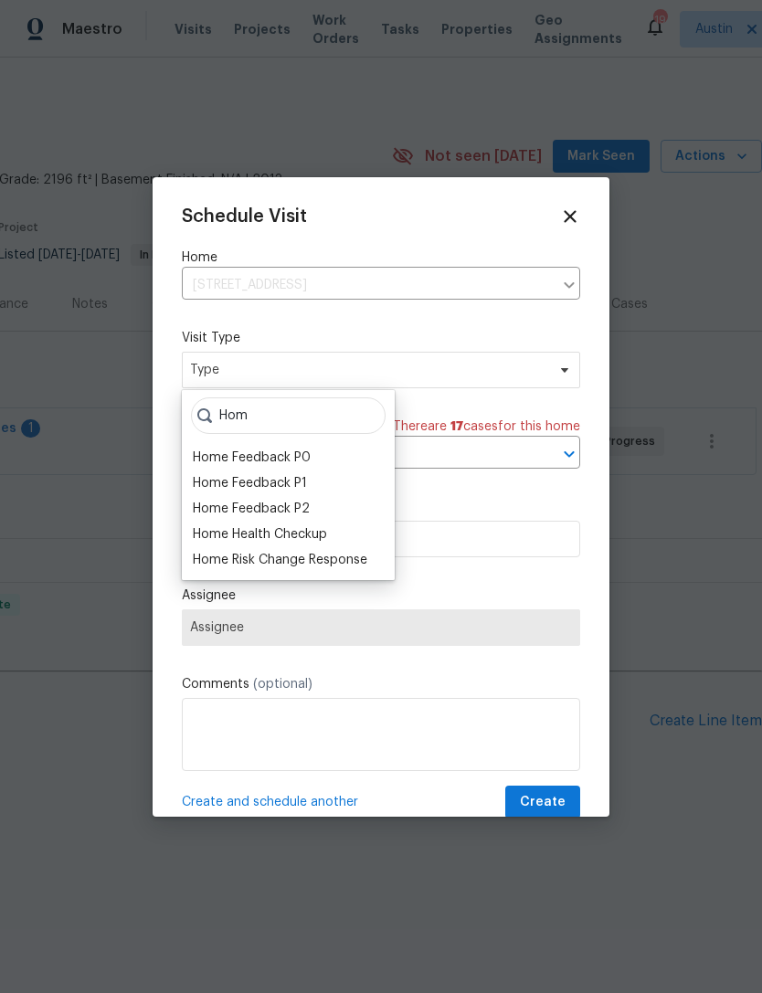
type input "Hom"
click at [322, 539] on div "Home Health Checkup" at bounding box center [260, 534] width 134 height 18
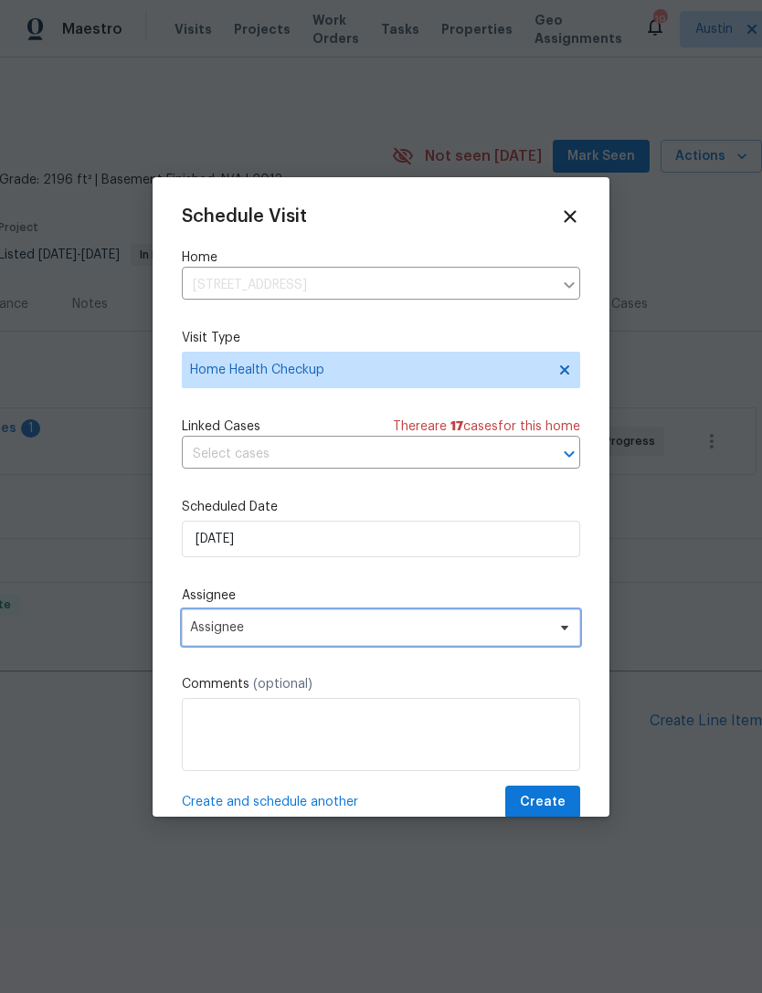
click at [408, 627] on span "Assignee" at bounding box center [369, 627] width 358 height 15
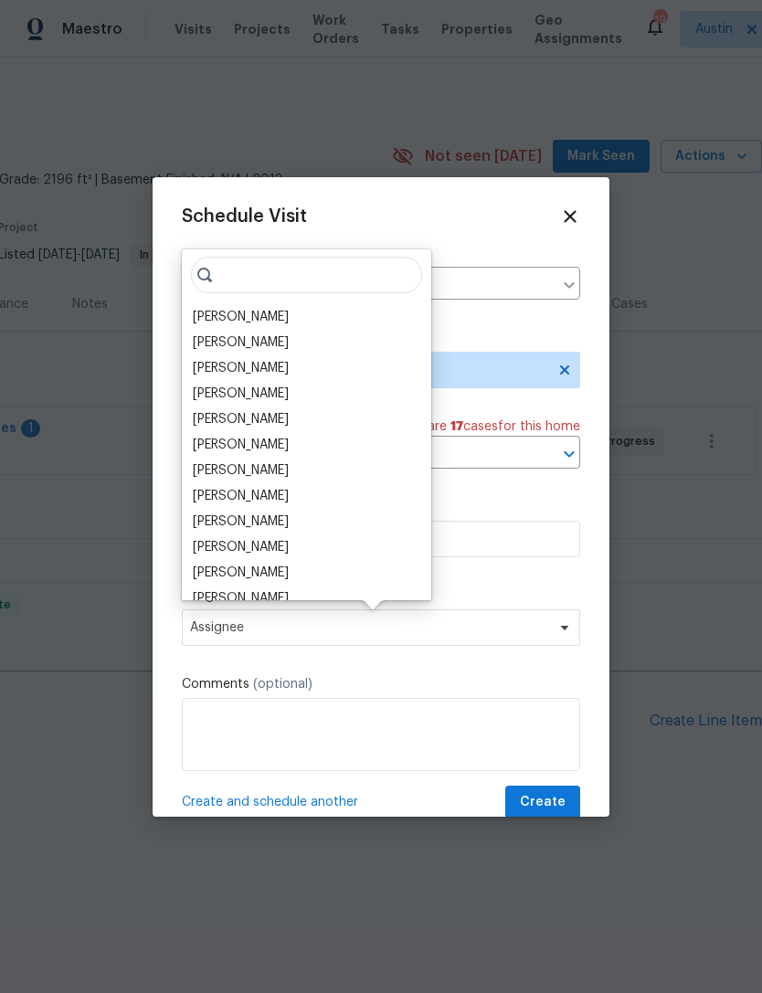
click at [288, 311] on div "[PERSON_NAME]" at bounding box center [241, 317] width 96 height 18
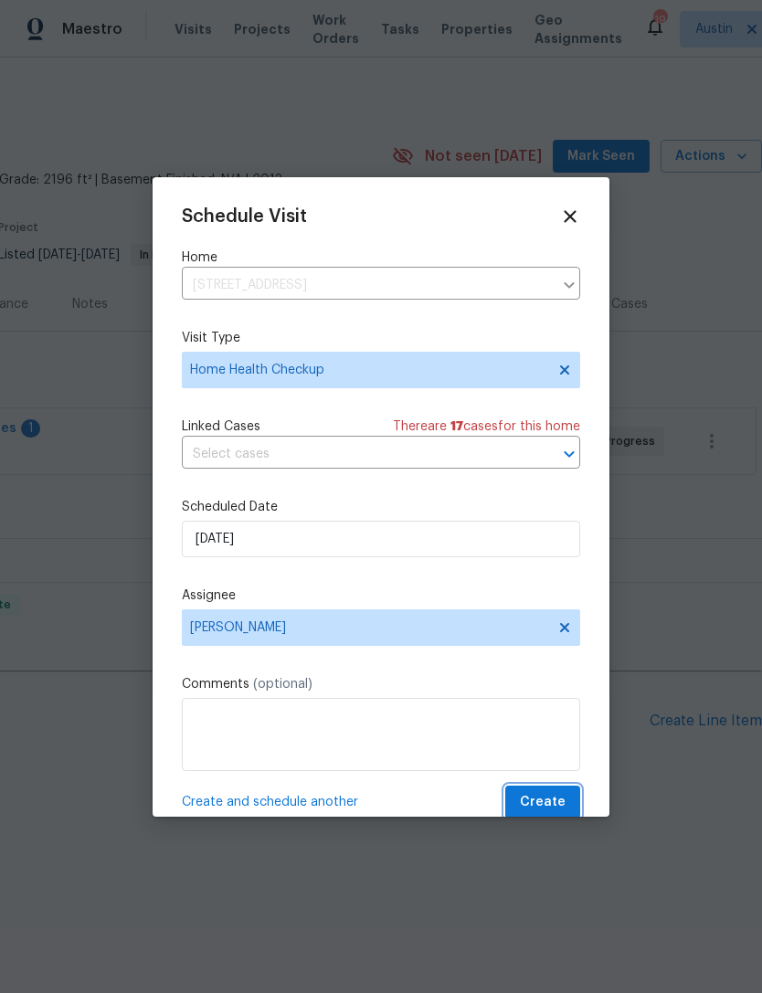
click at [552, 800] on span "Create" at bounding box center [543, 802] width 46 height 23
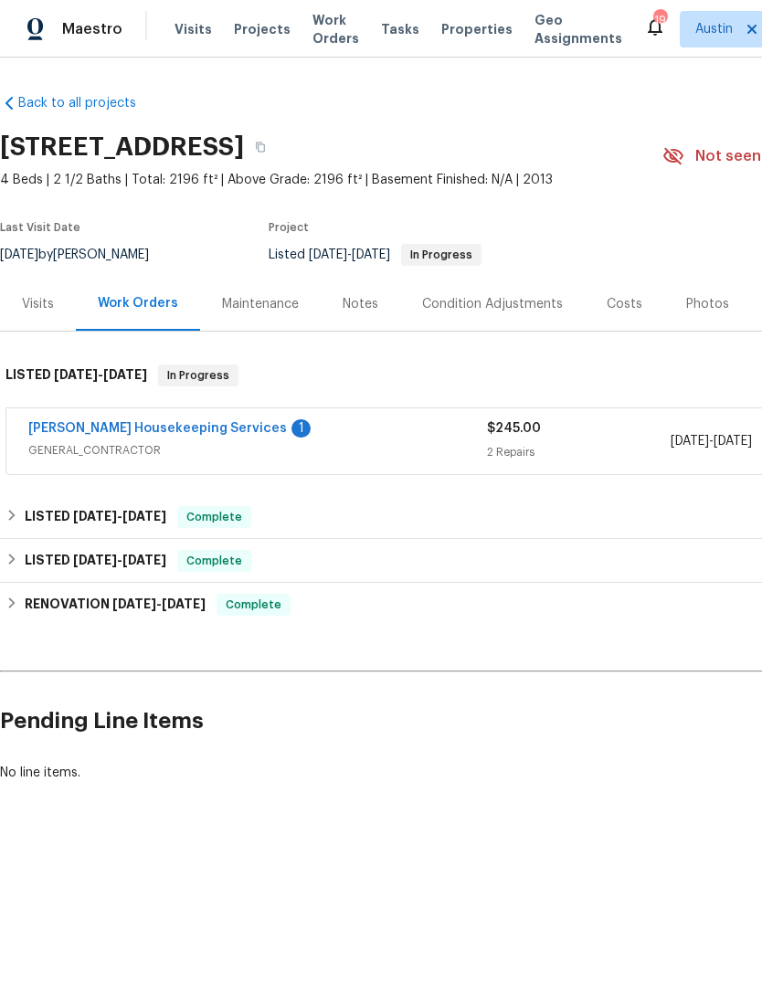
click at [278, 311] on div "Maintenance" at bounding box center [260, 304] width 77 height 18
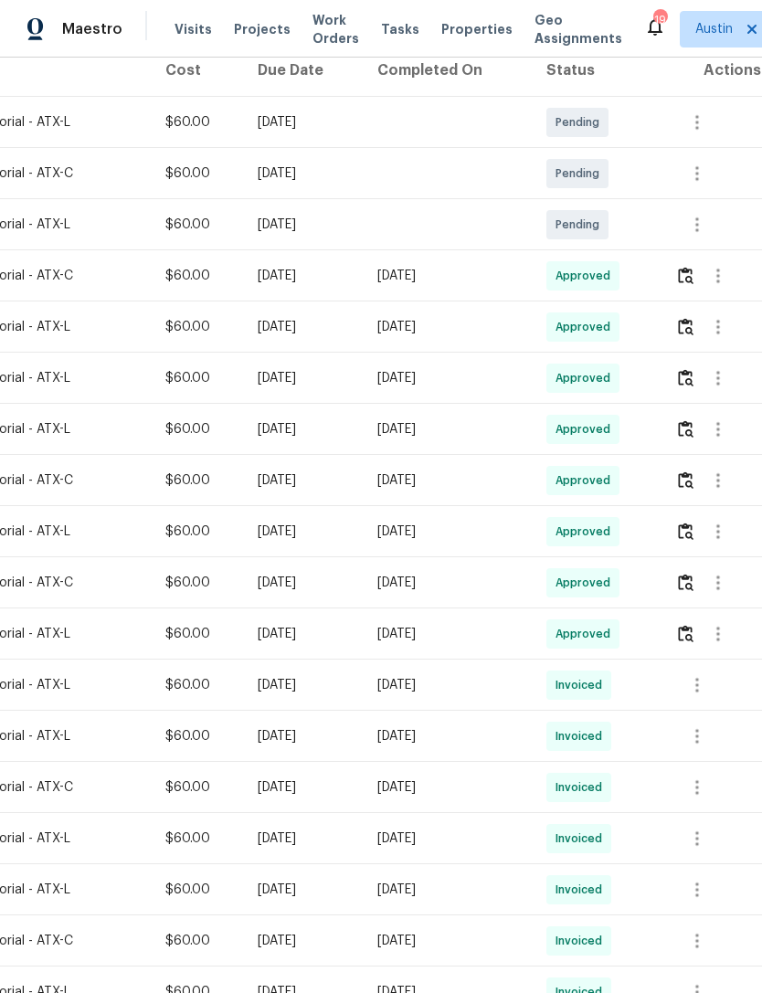
scroll to position [313, 270]
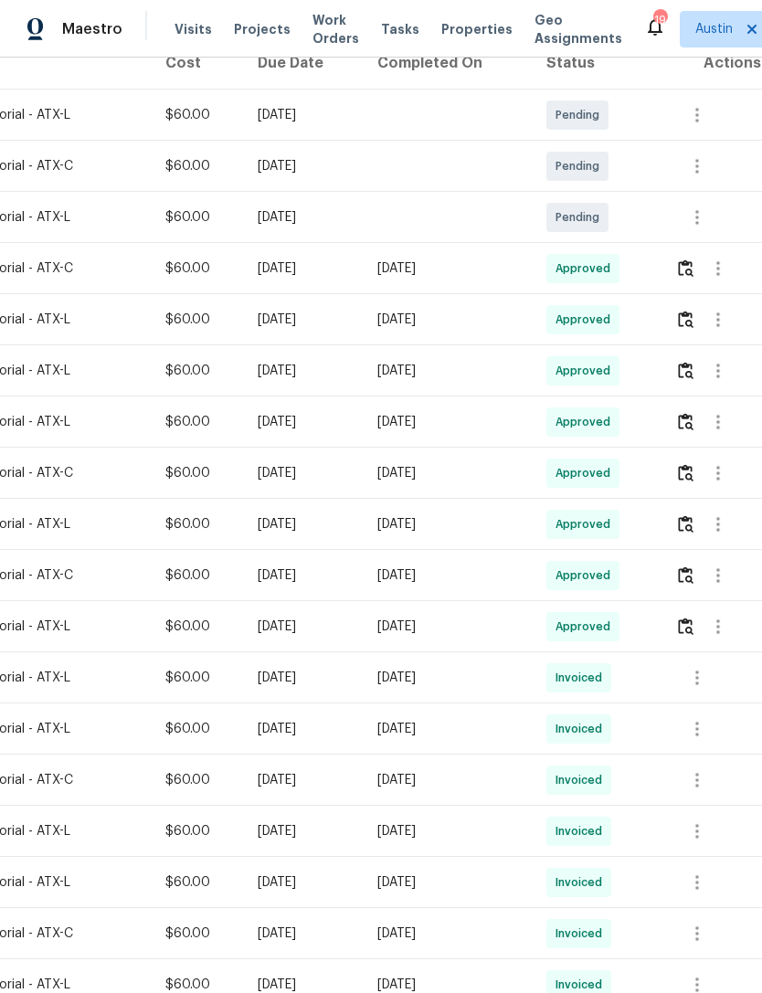
click at [604, 268] on span "Approved" at bounding box center [587, 269] width 62 height 18
click at [471, 262] on div "[DATE]" at bounding box center [447, 269] width 140 height 18
click at [267, 269] on div "Mon, Sep 29 2025" at bounding box center [303, 269] width 90 height 18
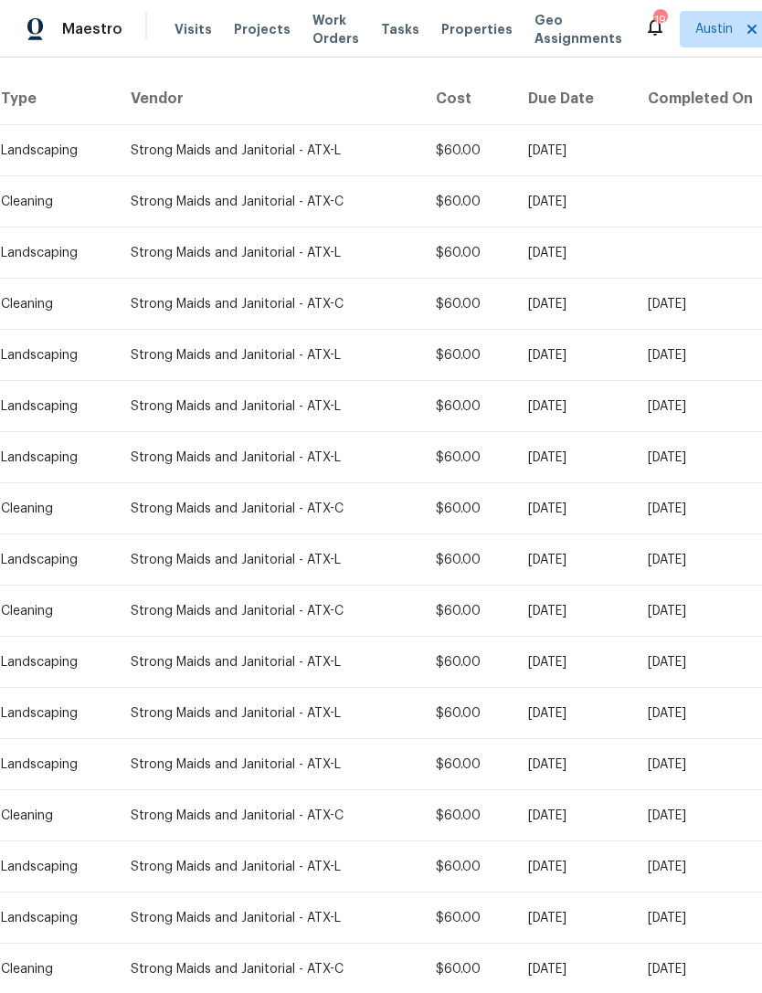
scroll to position [278, 0]
click at [35, 293] on td "Cleaning" at bounding box center [58, 304] width 116 height 51
click at [389, 313] on td "Strong Maids and Janitorial - ATX-C" at bounding box center [268, 304] width 304 height 51
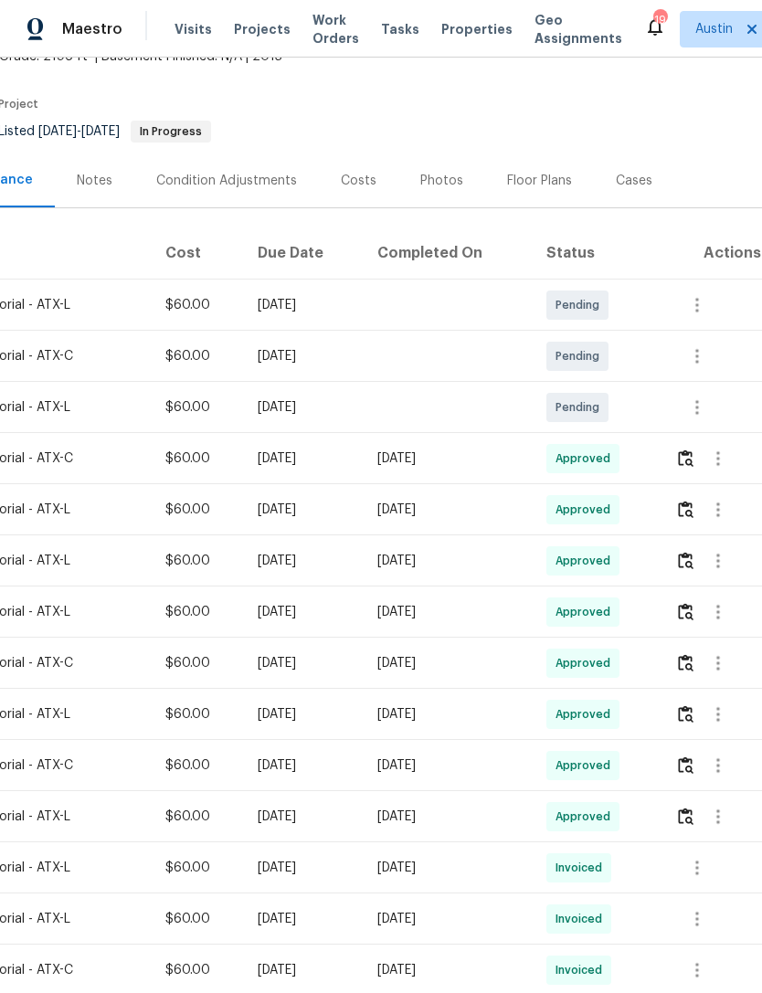
scroll to position [119, 270]
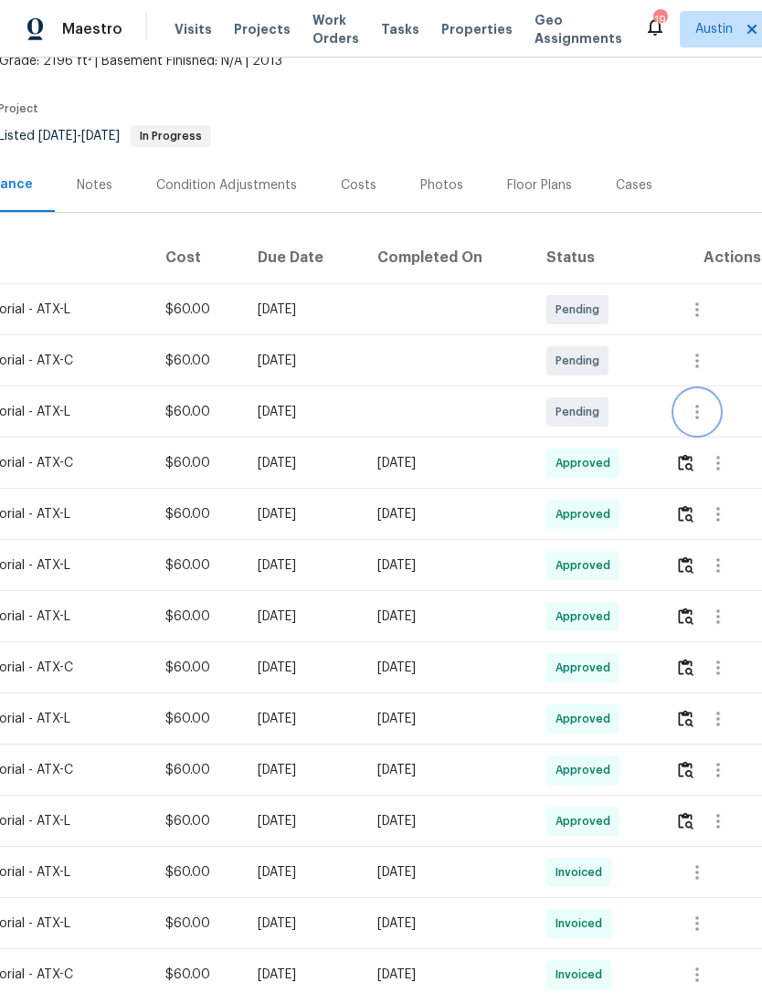
click at [708, 414] on icon "button" at bounding box center [697, 412] width 22 height 22
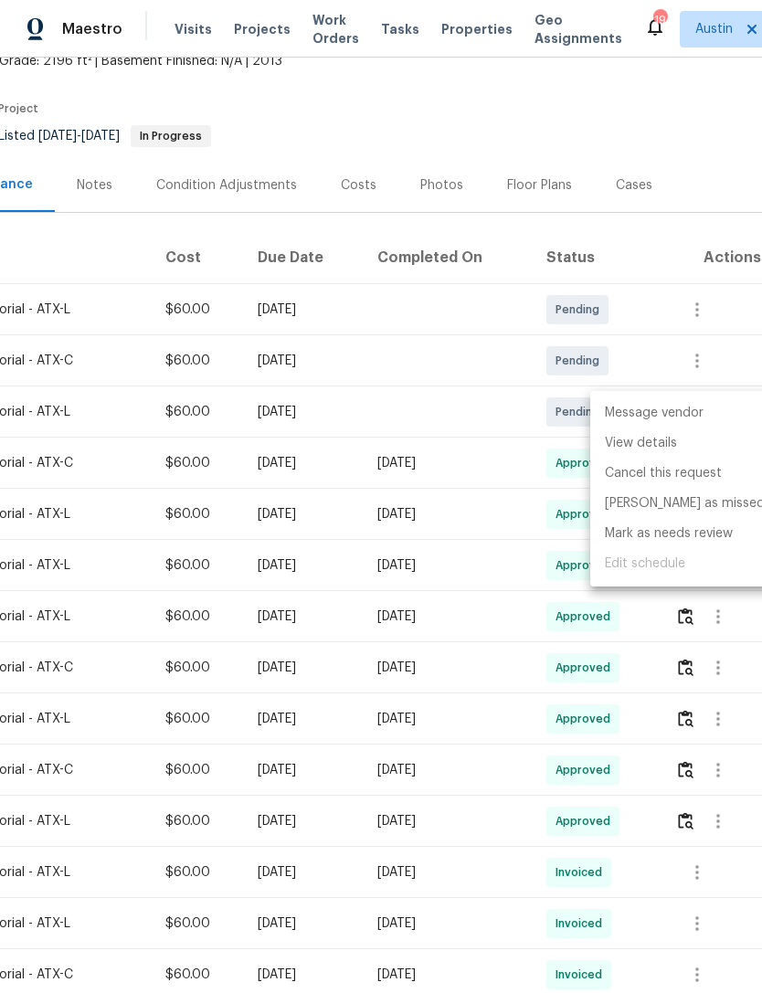
click at [344, 595] on div at bounding box center [381, 496] width 762 height 993
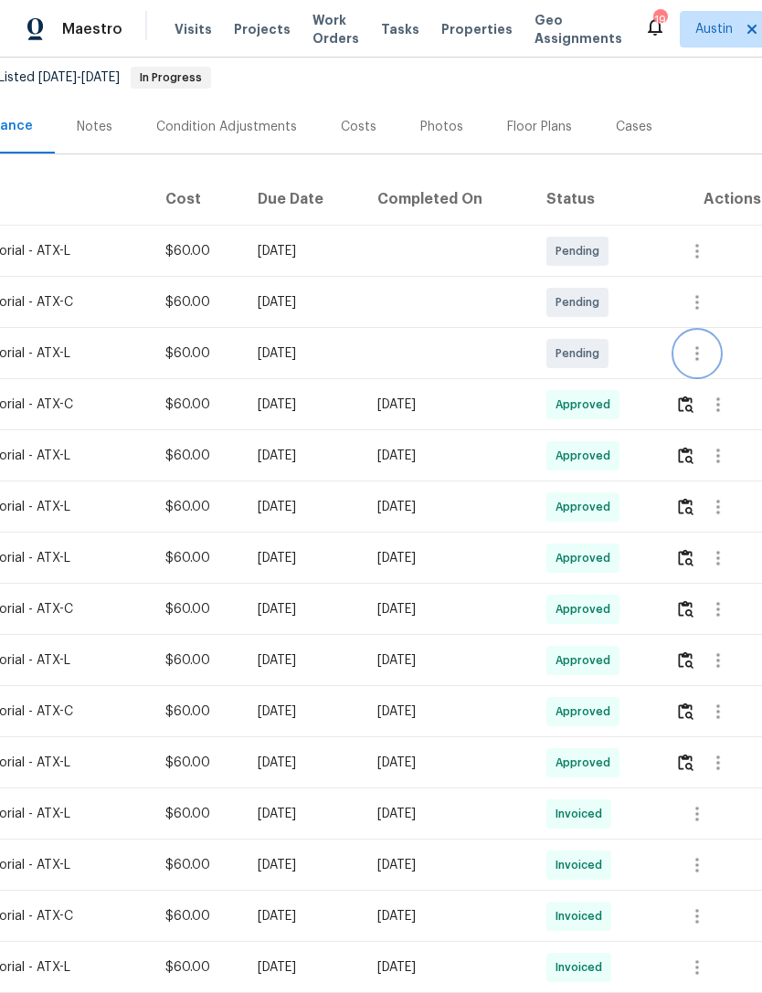
scroll to position [177, 270]
click at [705, 312] on icon "button" at bounding box center [697, 302] width 22 height 22
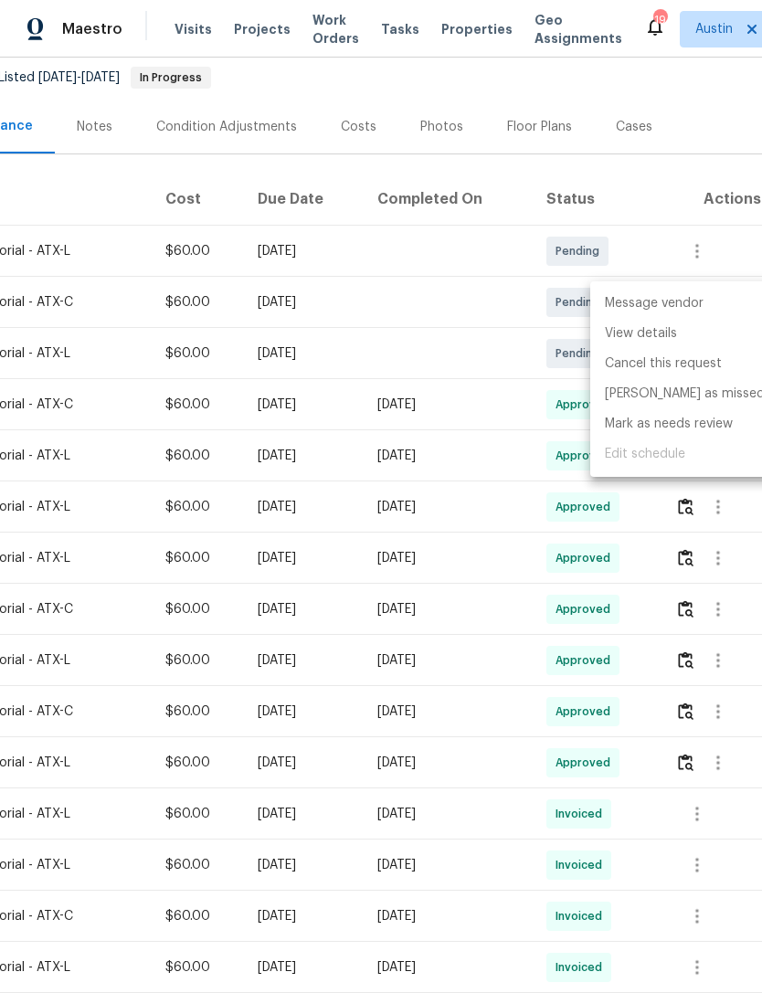
click at [671, 304] on li "Message vendor" at bounding box center [684, 304] width 189 height 30
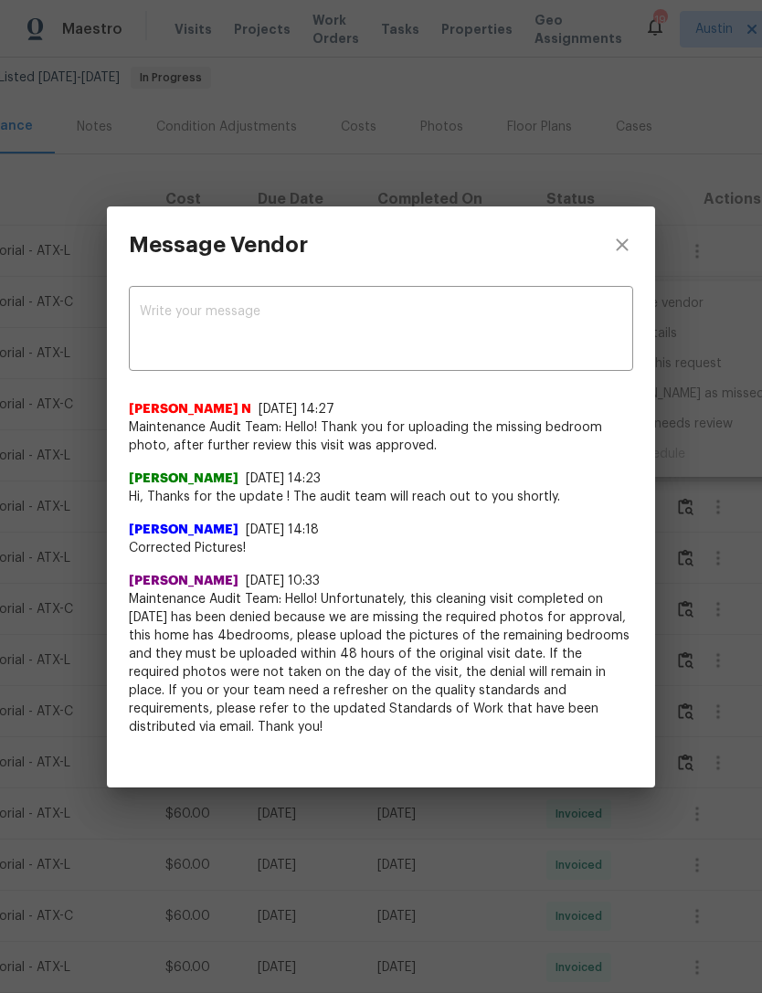
click at [363, 292] on div "x ​" at bounding box center [381, 331] width 504 height 80
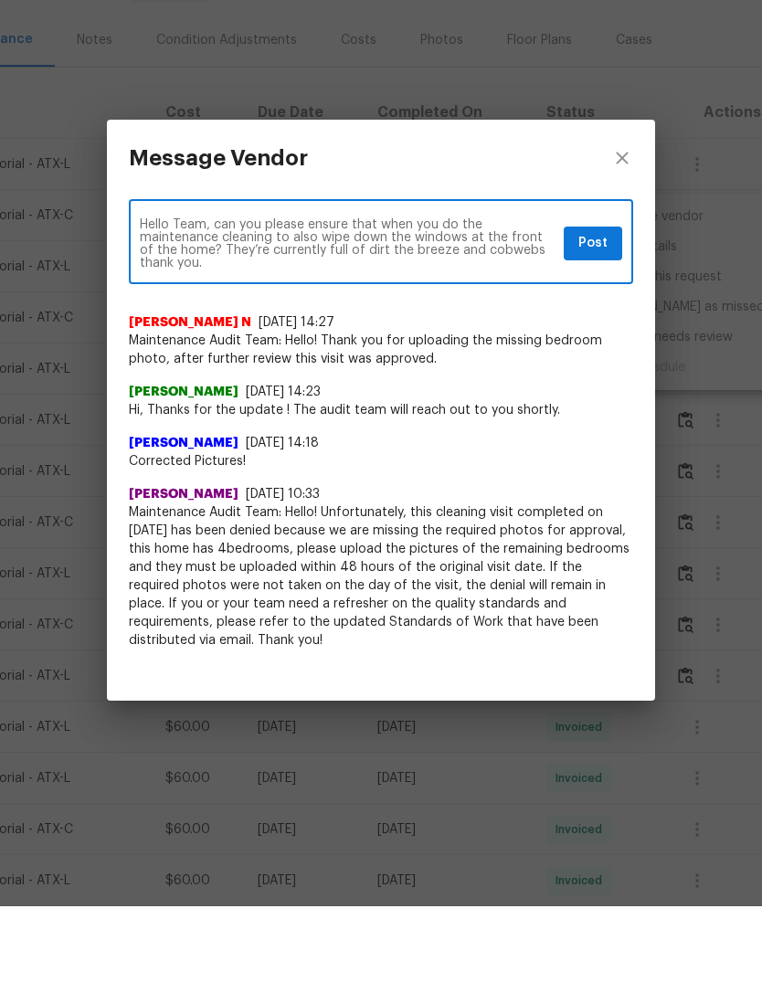
click at [402, 305] on textarea "Hello Team, can you please ensure that when you do the maintenance cleaning to …" at bounding box center [348, 330] width 417 height 51
click at [263, 305] on textarea "Hello Team, can you please ensure that when you do the maintenance cleaning to …" at bounding box center [348, 330] width 417 height 51
click at [401, 305] on textarea "Hello Team, can you please ensure that when you do the maintenance cleaning to …" at bounding box center [348, 330] width 417 height 51
click at [468, 305] on textarea "Hello Team, can you please ensure that when you do the maintenance cleaning to …" at bounding box center [348, 330] width 417 height 51
type textarea "Hello Team, can you please ensure that when you do the maintenance cleaning to …"
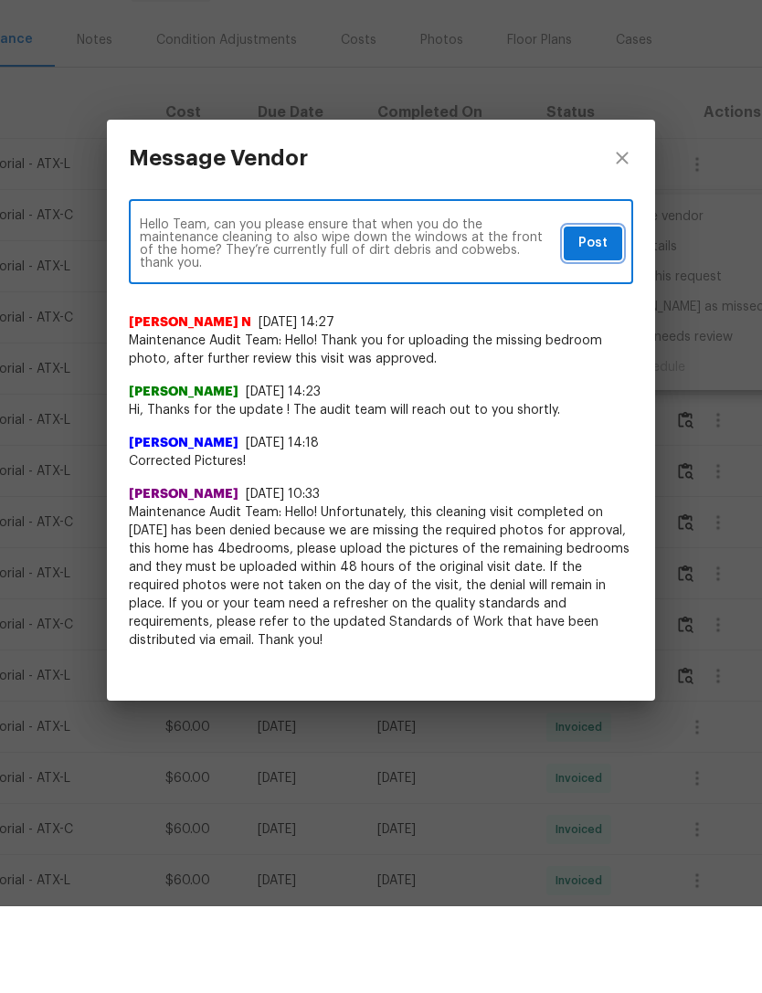
click at [594, 319] on span "Post" at bounding box center [592, 330] width 29 height 23
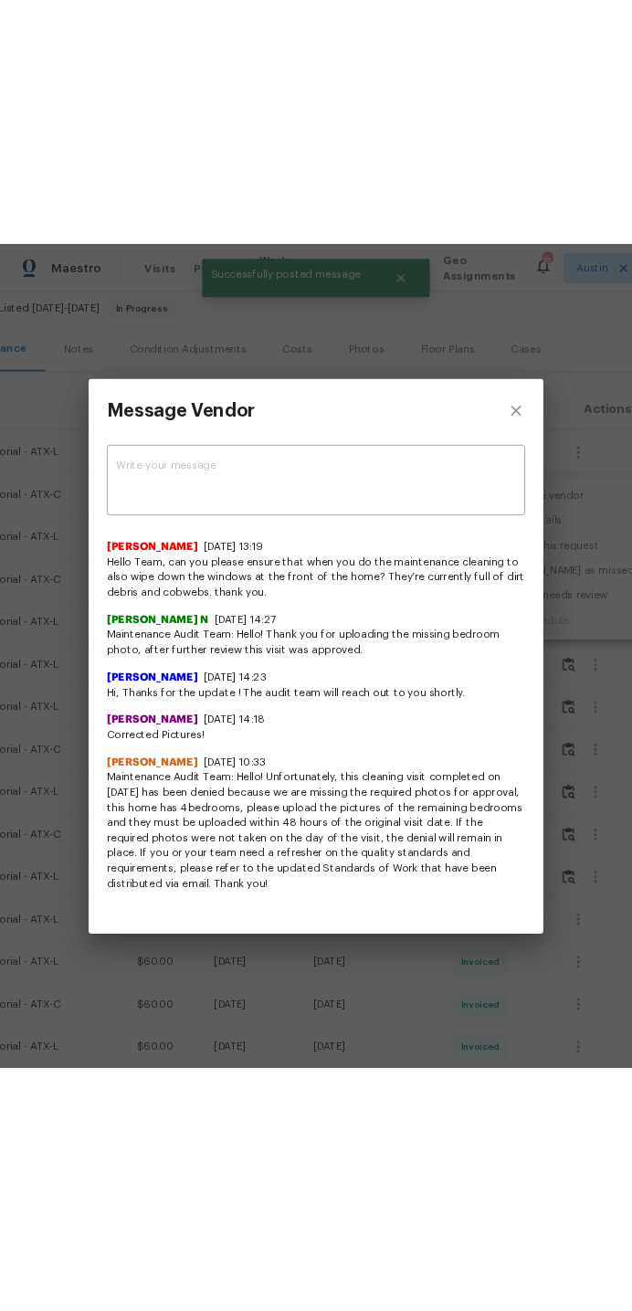
scroll to position [0, 0]
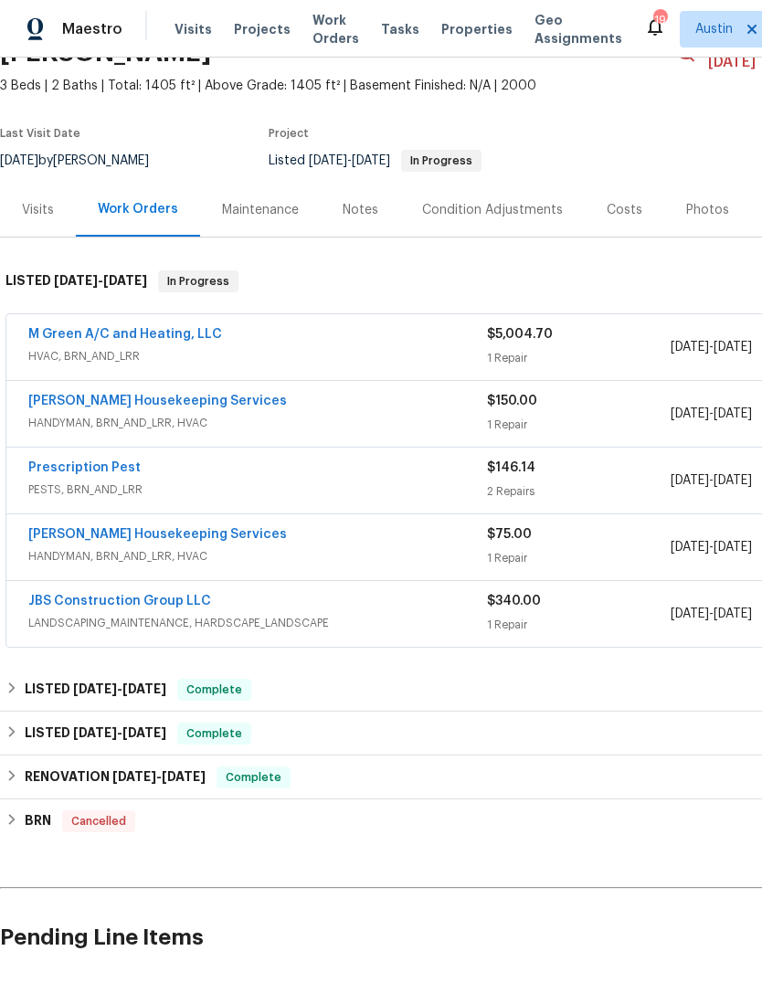
scroll to position [119, 0]
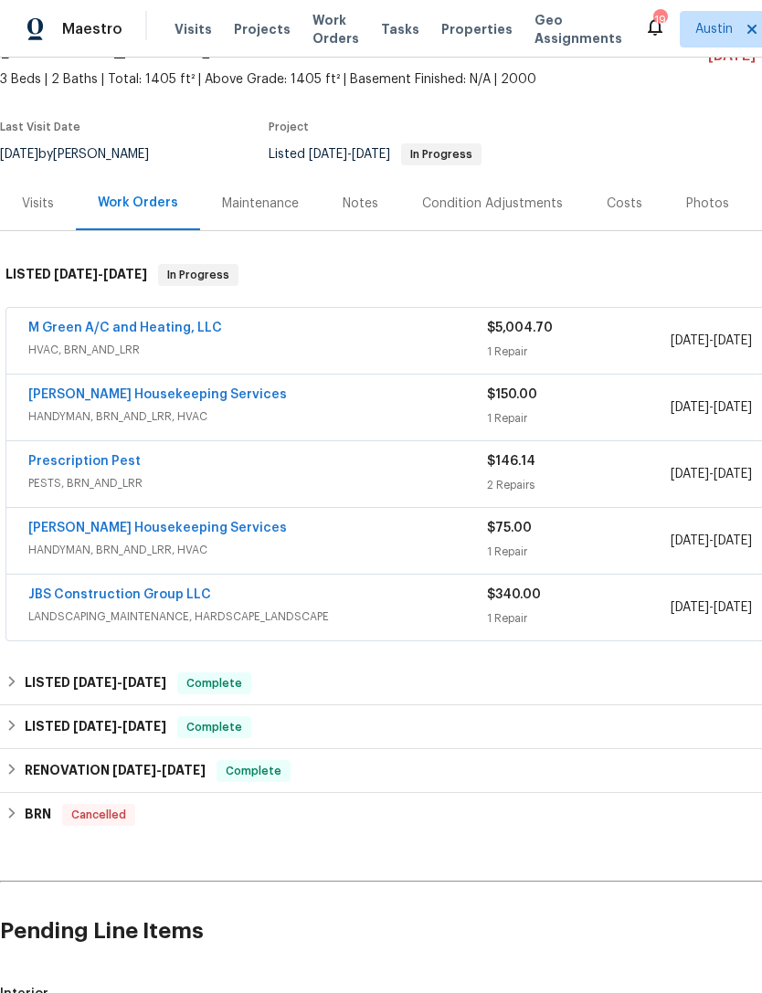
click at [40, 195] on div "Visits" at bounding box center [38, 204] width 32 height 18
